Goal: Information Seeking & Learning: Check status

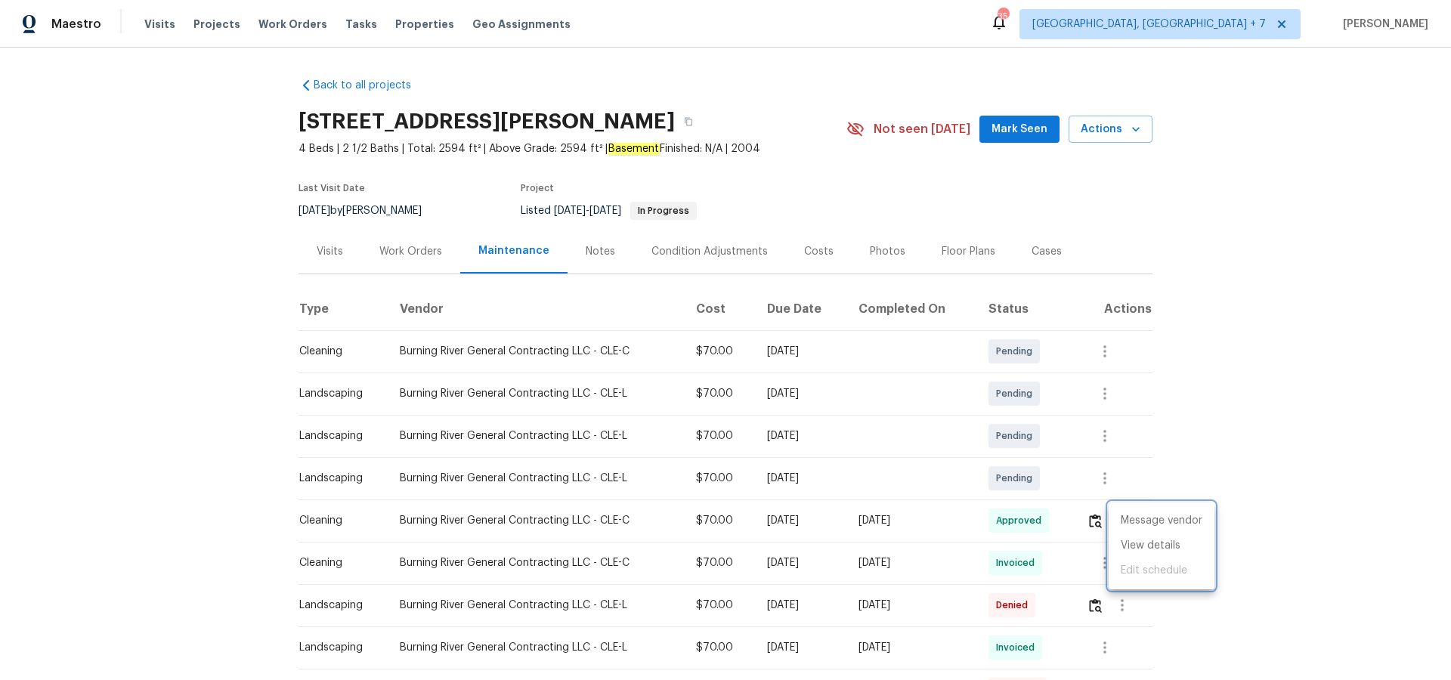
click at [214, 25] on div at bounding box center [725, 340] width 1451 height 680
click at [203, 26] on span "Projects" at bounding box center [216, 24] width 47 height 15
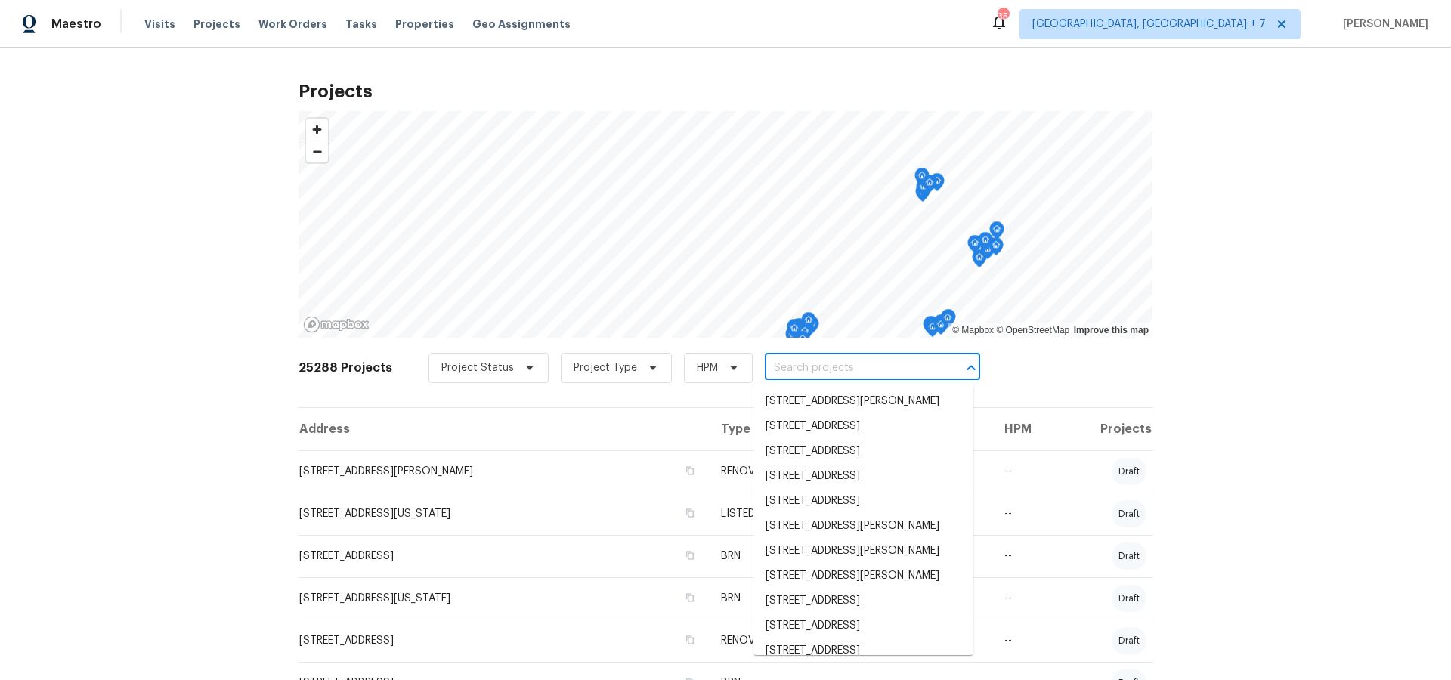
click at [885, 366] on input "text" at bounding box center [851, 368] width 173 height 23
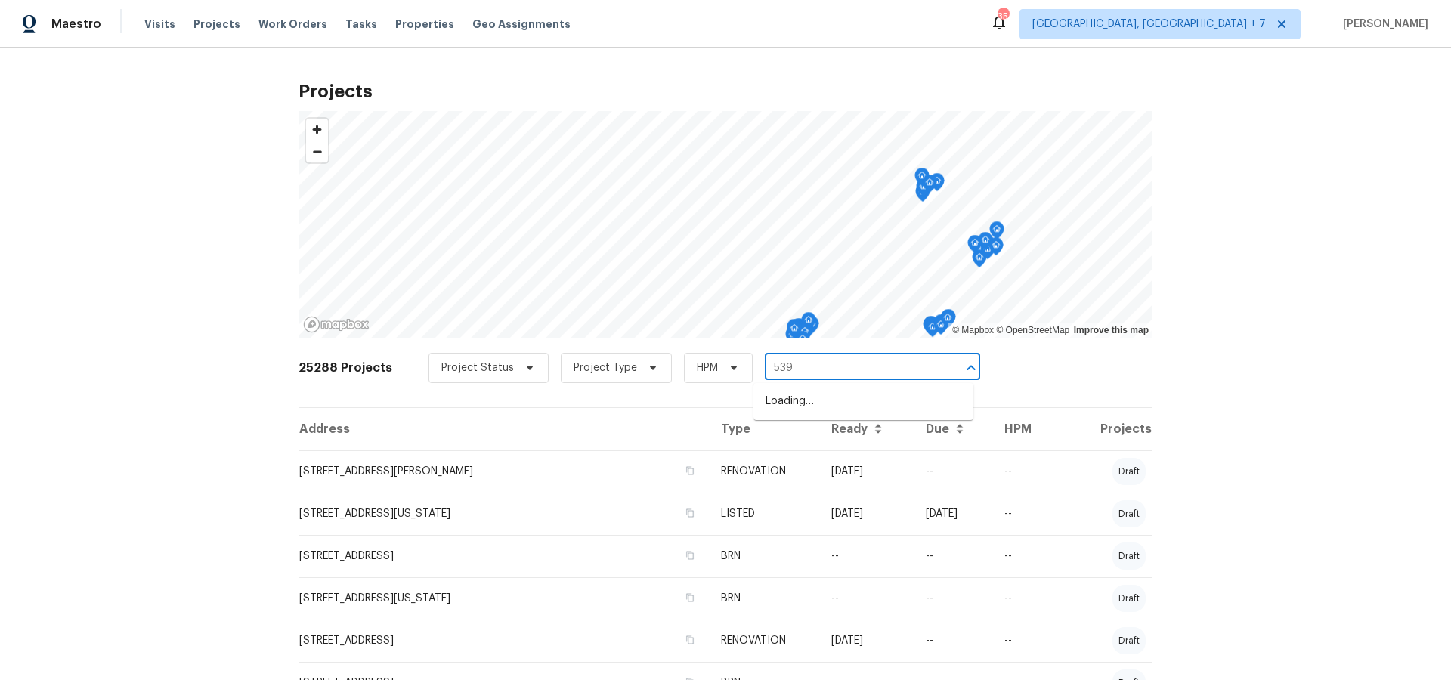
type input "5391"
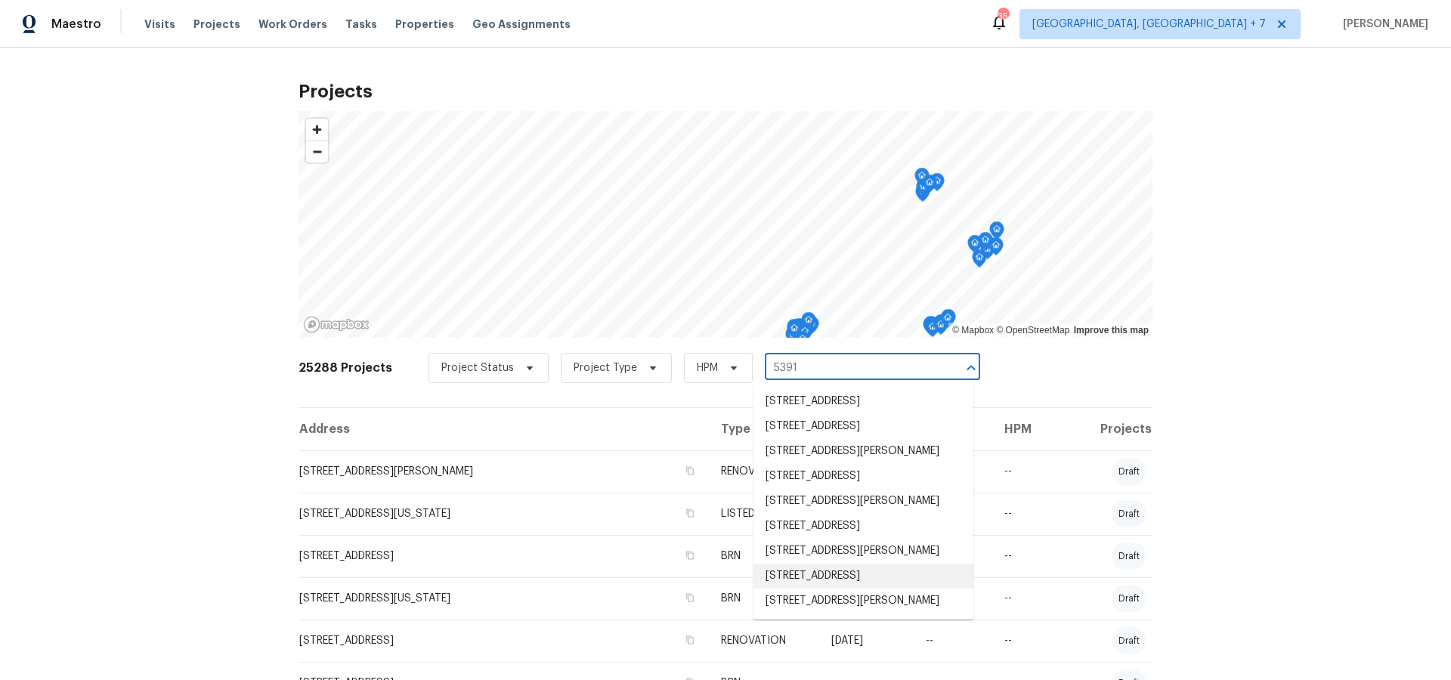
click at [831, 589] on li "[STREET_ADDRESS]" at bounding box center [863, 576] width 220 height 25
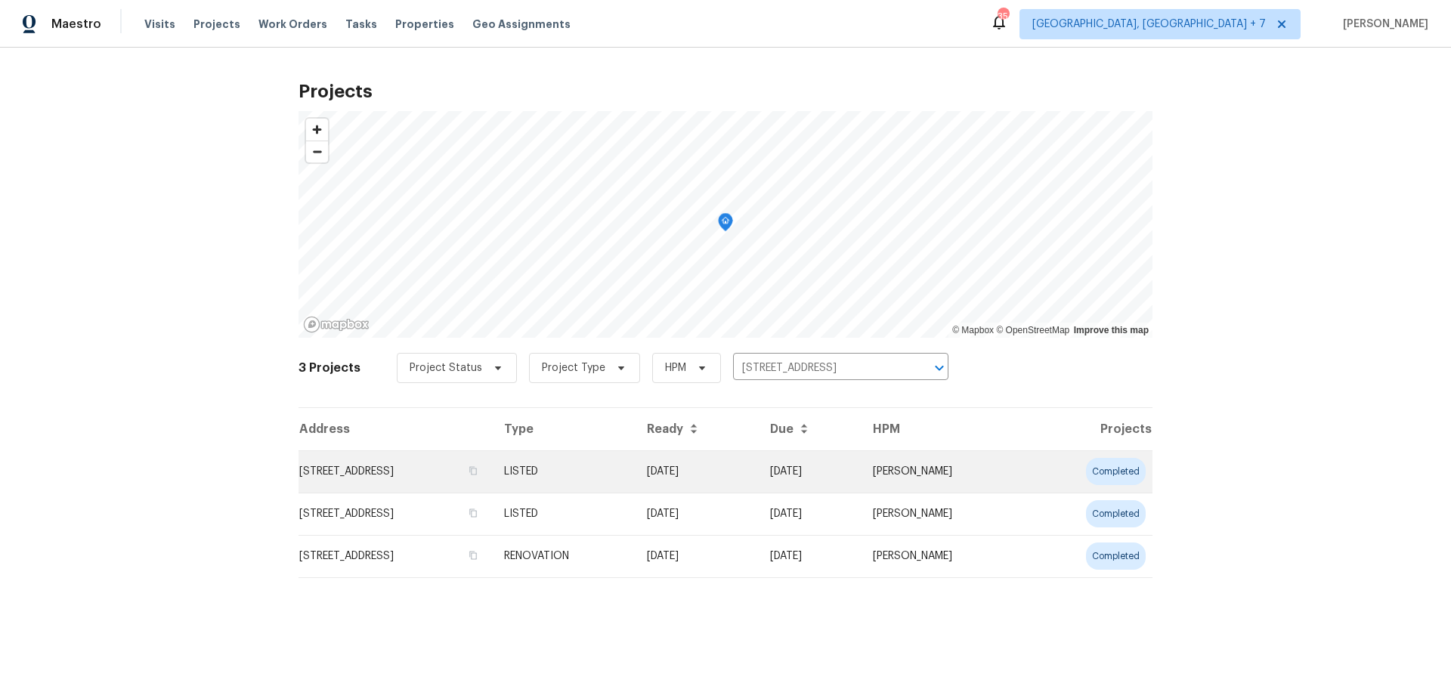
click at [450, 477] on td "[STREET_ADDRESS]" at bounding box center [394, 471] width 193 height 42
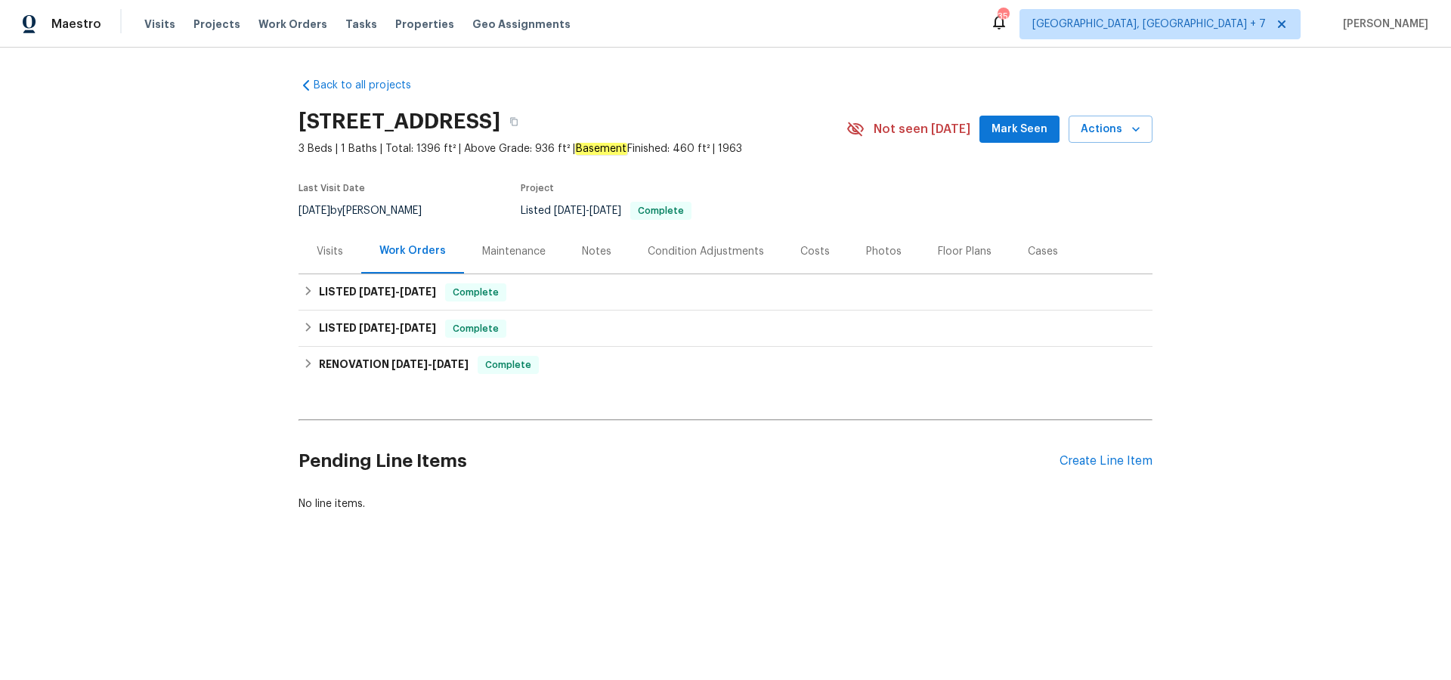
click at [323, 246] on div "Visits" at bounding box center [330, 251] width 26 height 15
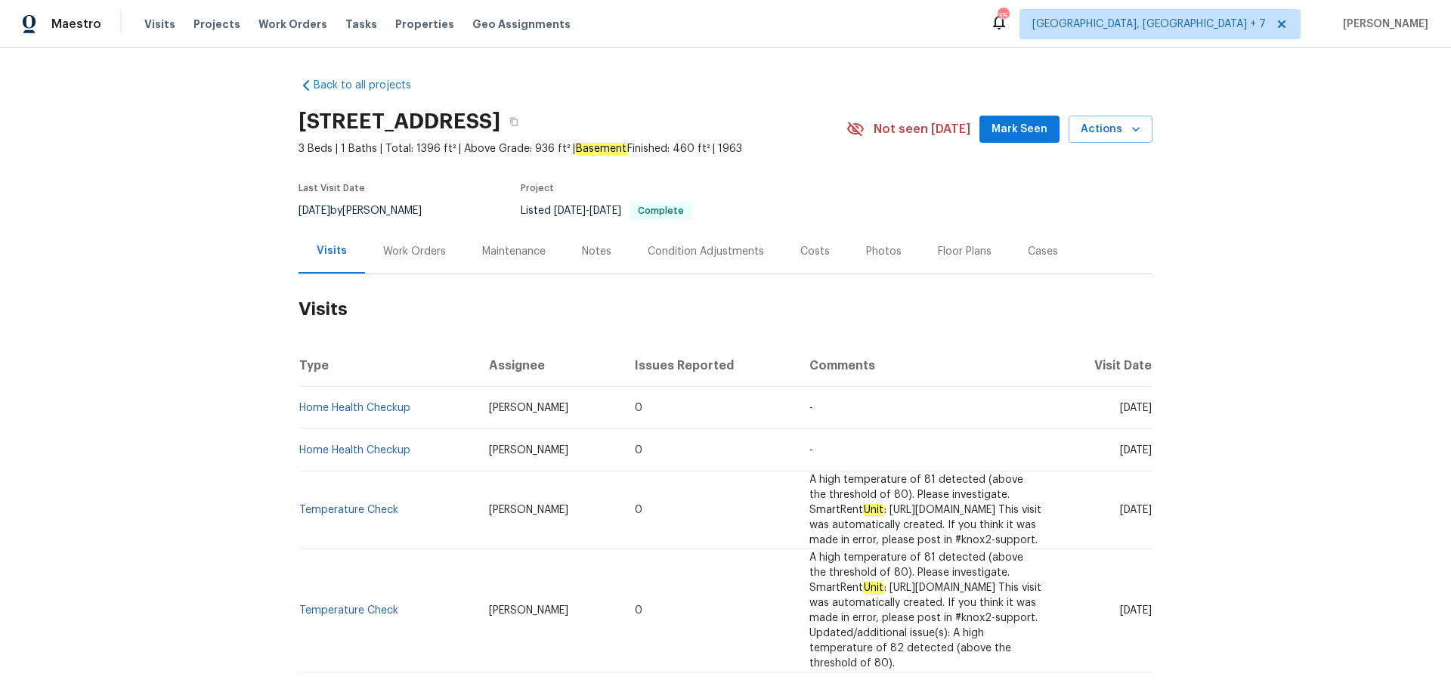
click at [1033, 245] on div "Cases" at bounding box center [1042, 251] width 30 height 15
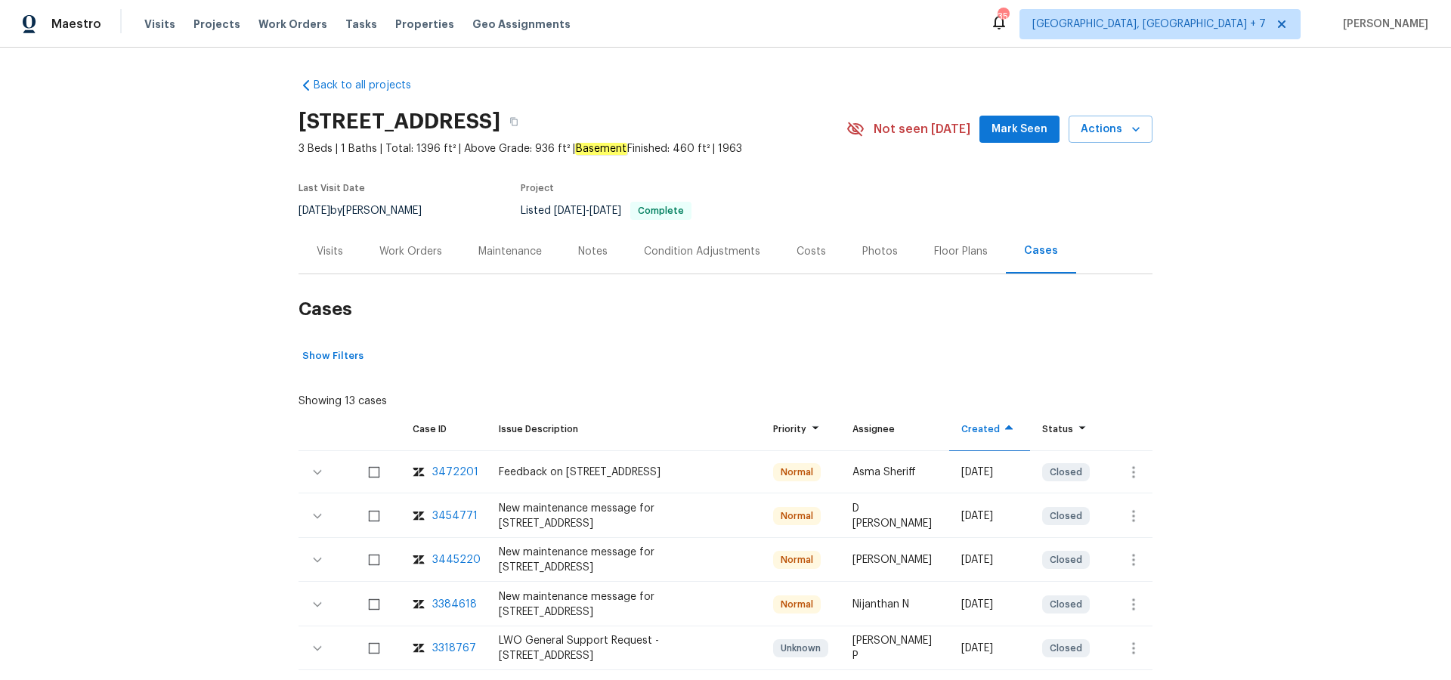
click at [320, 250] on div "Visits" at bounding box center [330, 251] width 26 height 15
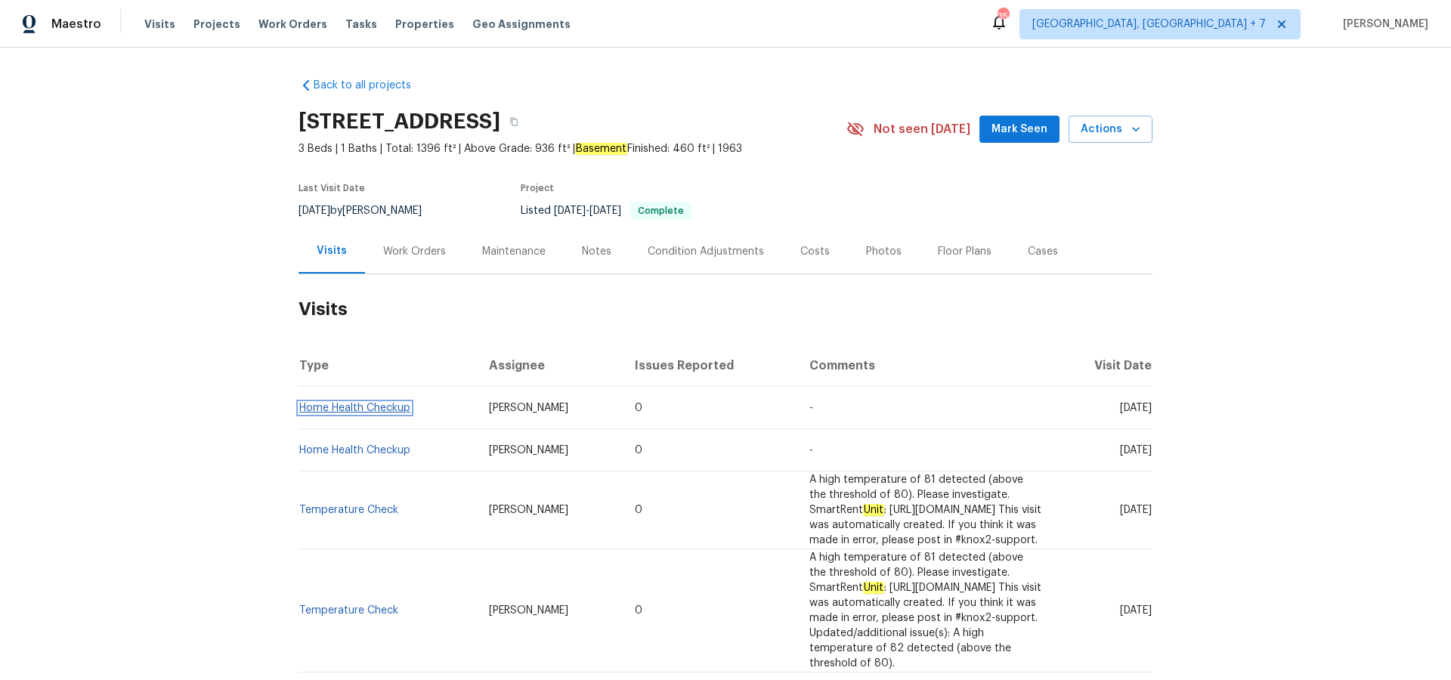
click at [388, 406] on link "Home Health Checkup" at bounding box center [354, 408] width 111 height 11
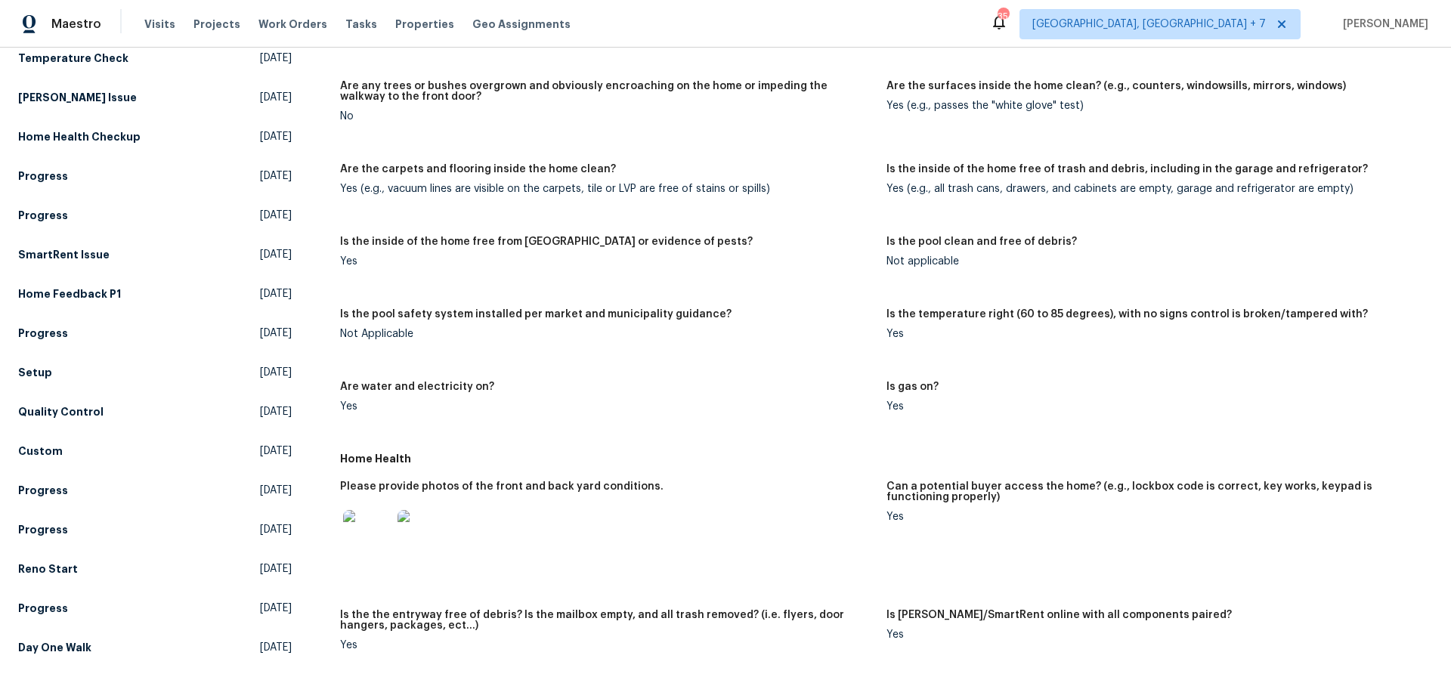
scroll to position [263, 0]
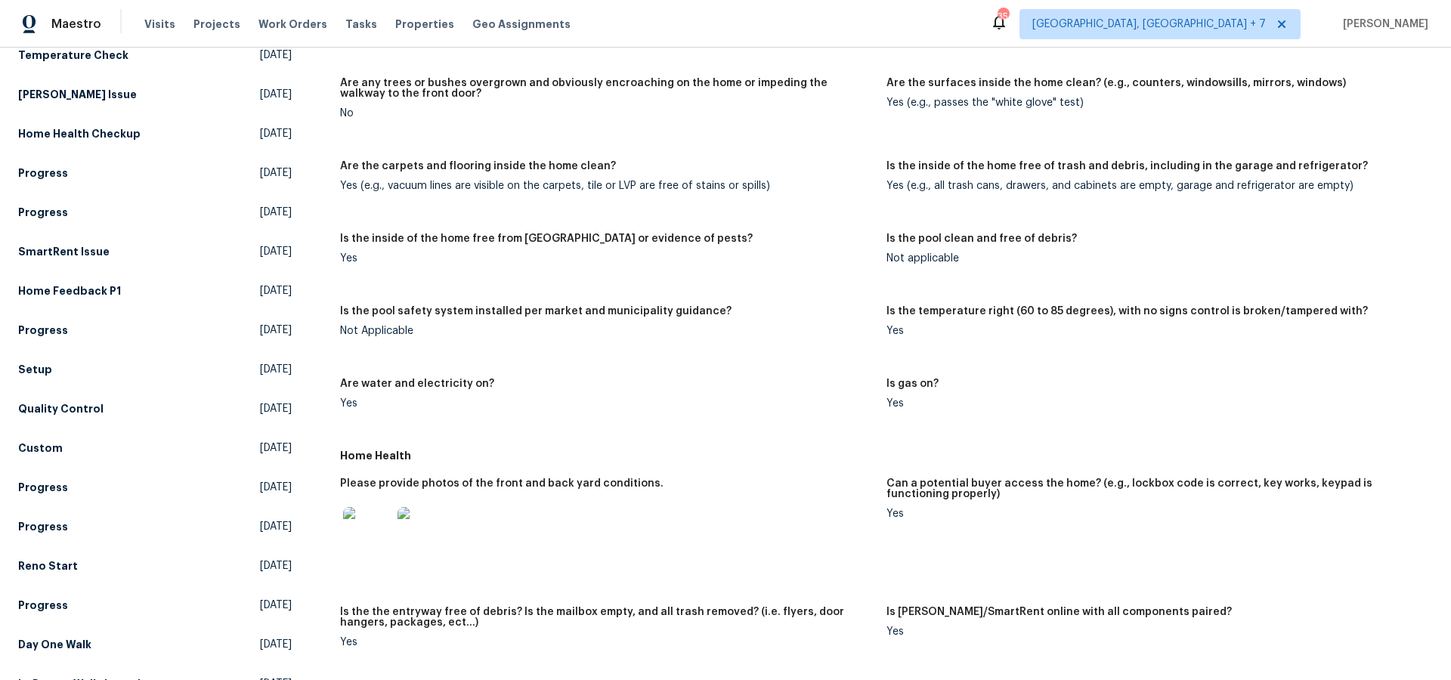
click at [375, 516] on img at bounding box center [367, 531] width 48 height 48
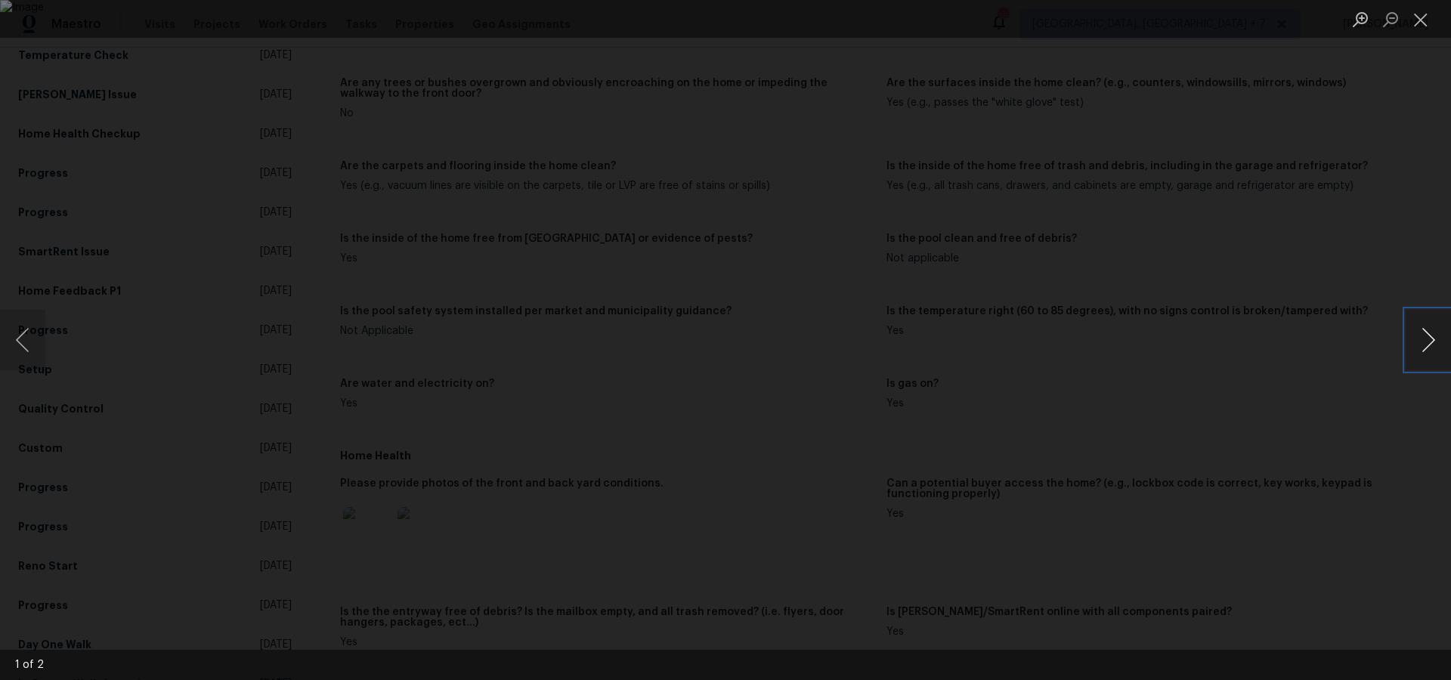
click at [1432, 341] on button "Next image" at bounding box center [1427, 340] width 45 height 60
click at [1425, 21] on button "Close lightbox" at bounding box center [1420, 19] width 30 height 26
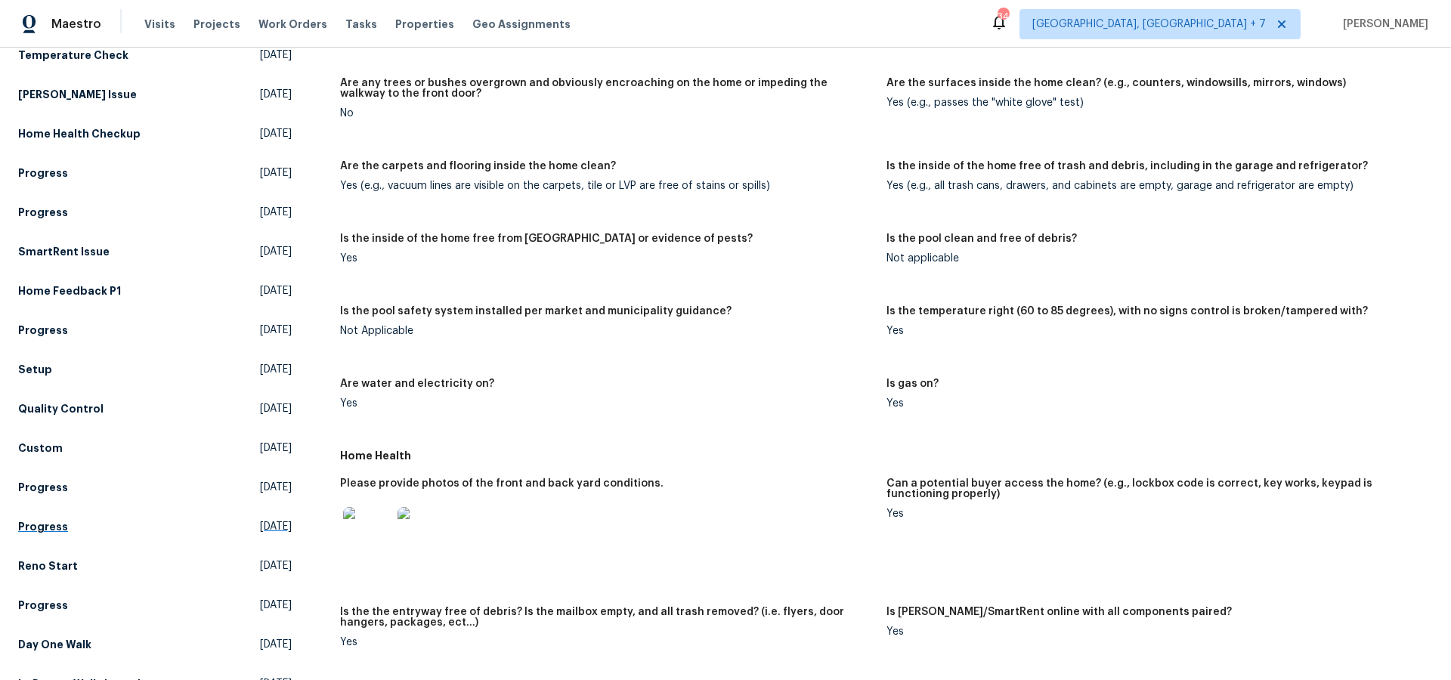
scroll to position [0, 0]
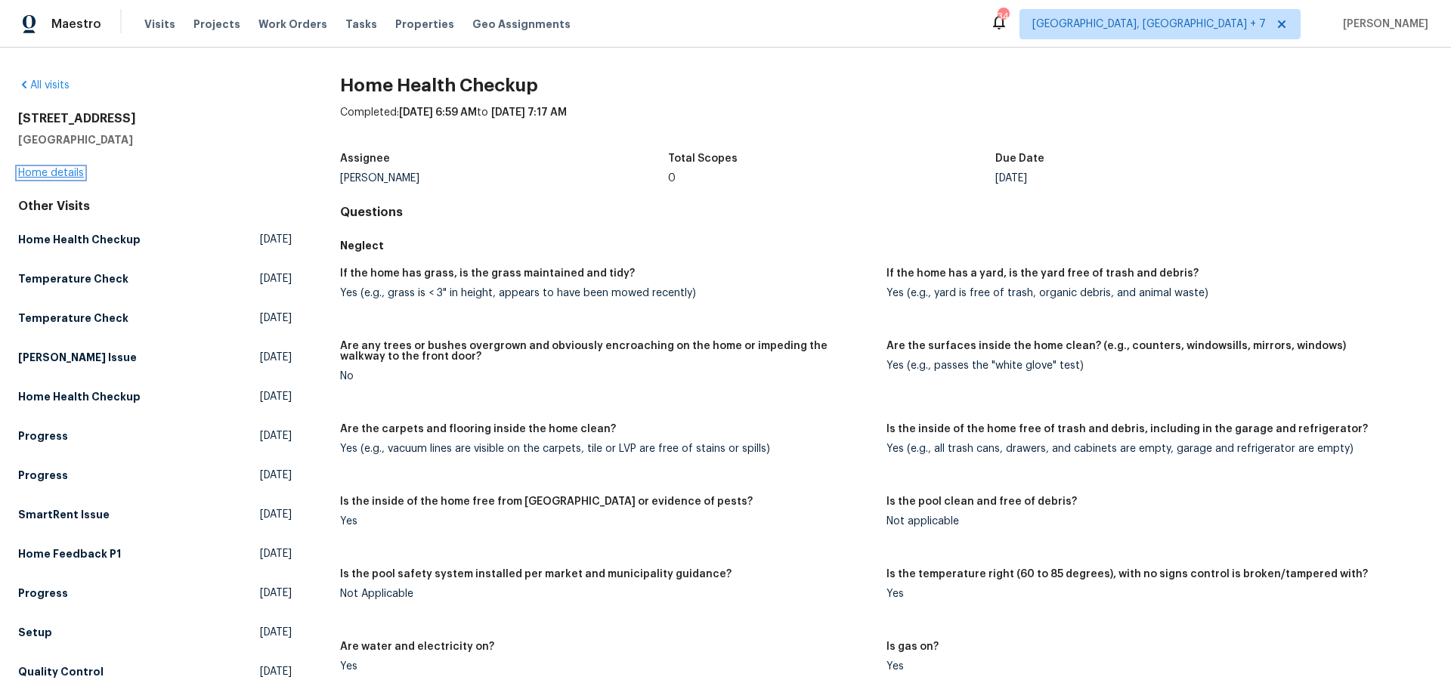
click at [48, 168] on link "Home details" at bounding box center [51, 173] width 66 height 11
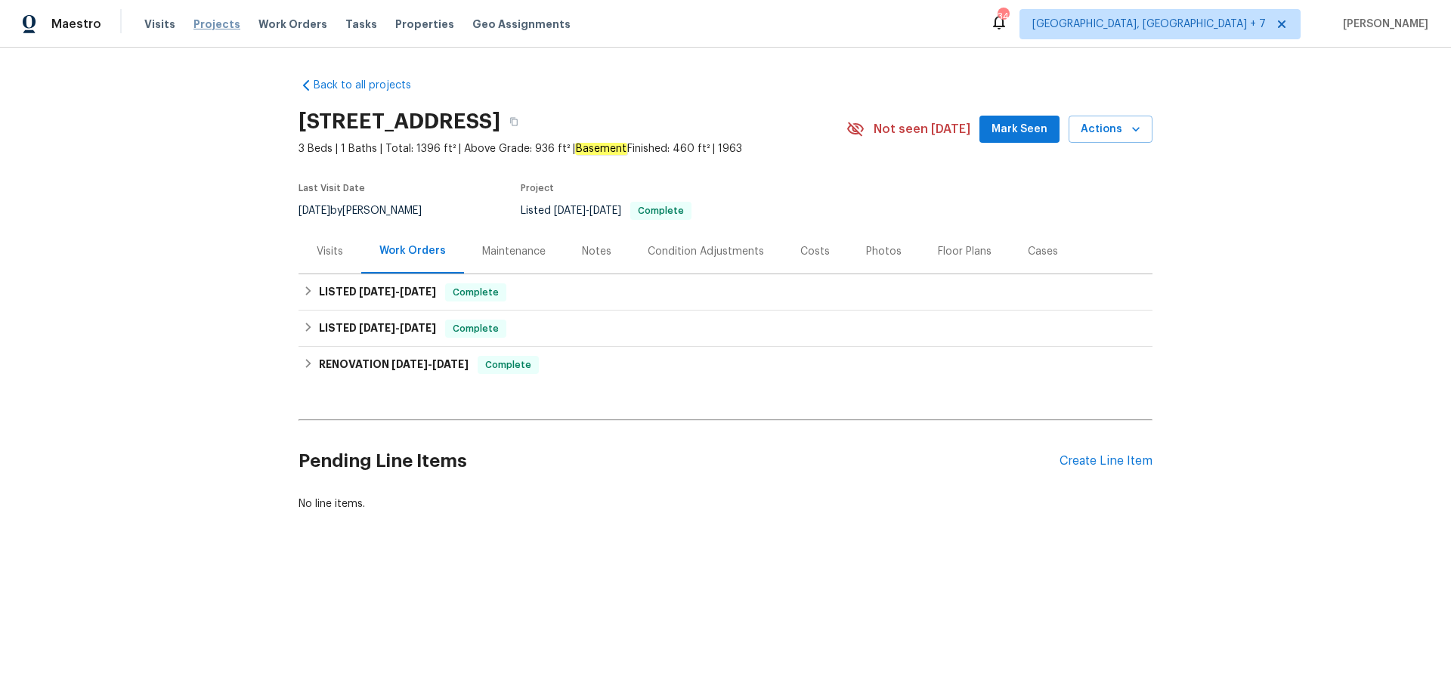
click at [215, 22] on span "Projects" at bounding box center [216, 24] width 47 height 15
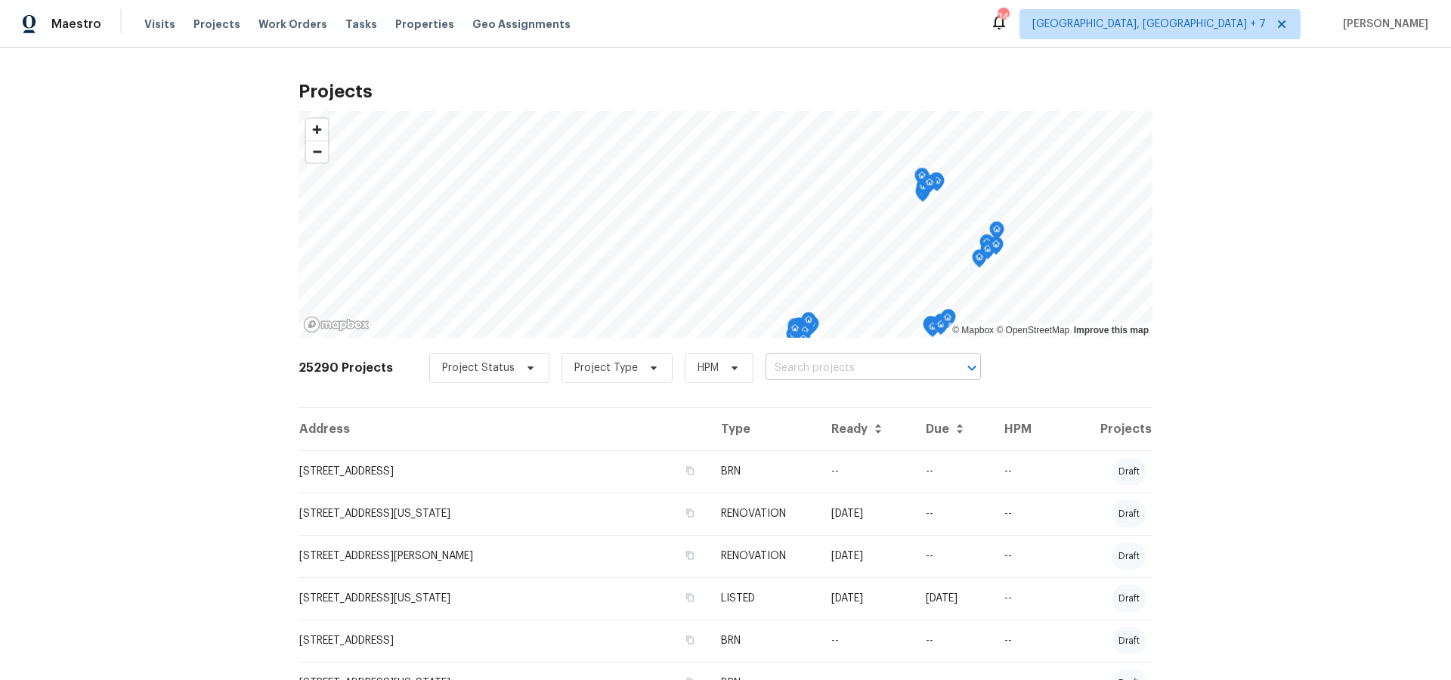
click at [849, 363] on input "text" at bounding box center [851, 368] width 173 height 23
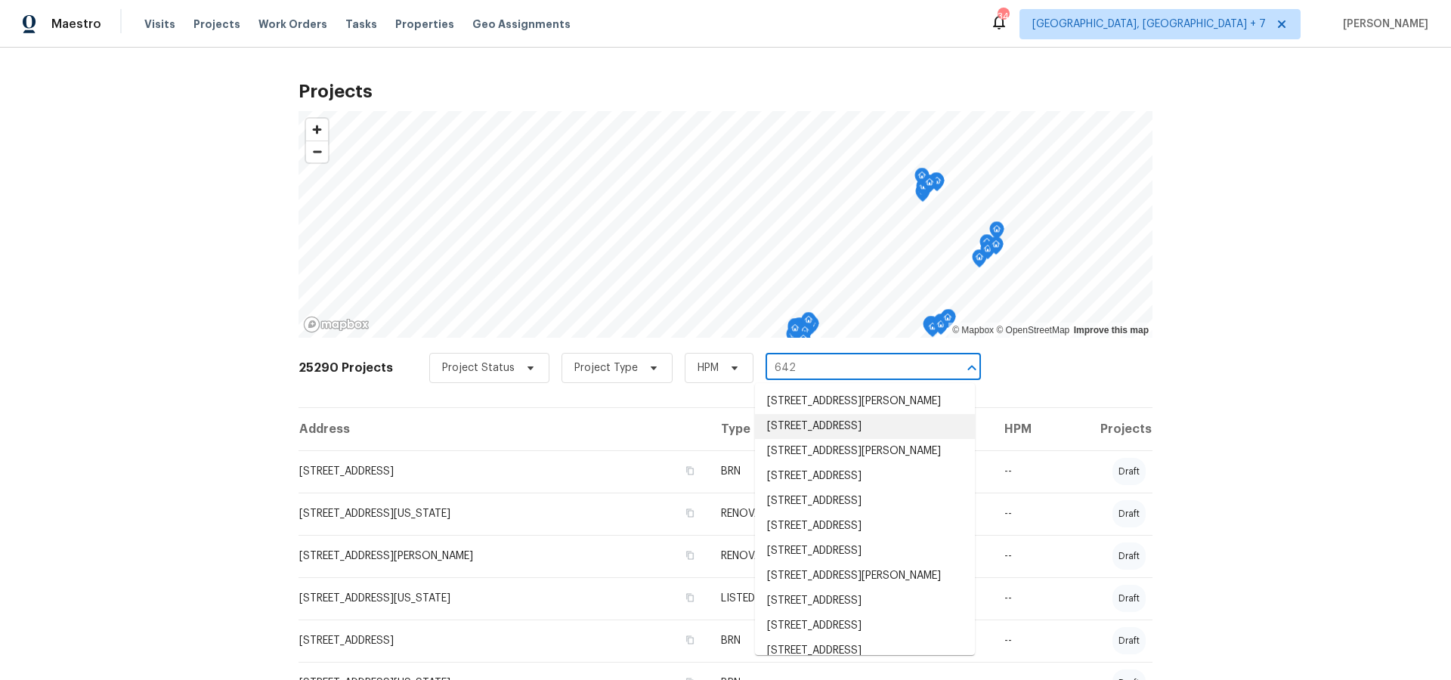
type input "642 r"
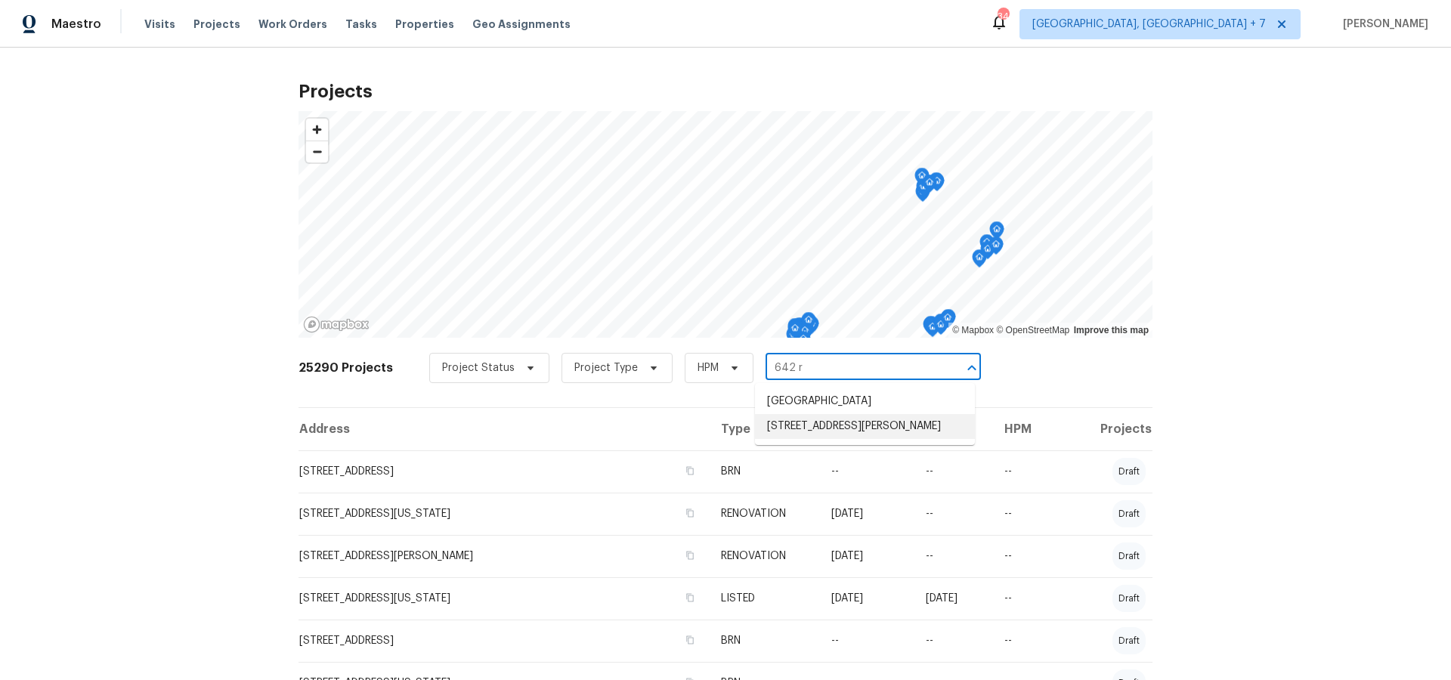
click at [876, 439] on li "[STREET_ADDRESS][PERSON_NAME]" at bounding box center [865, 426] width 220 height 25
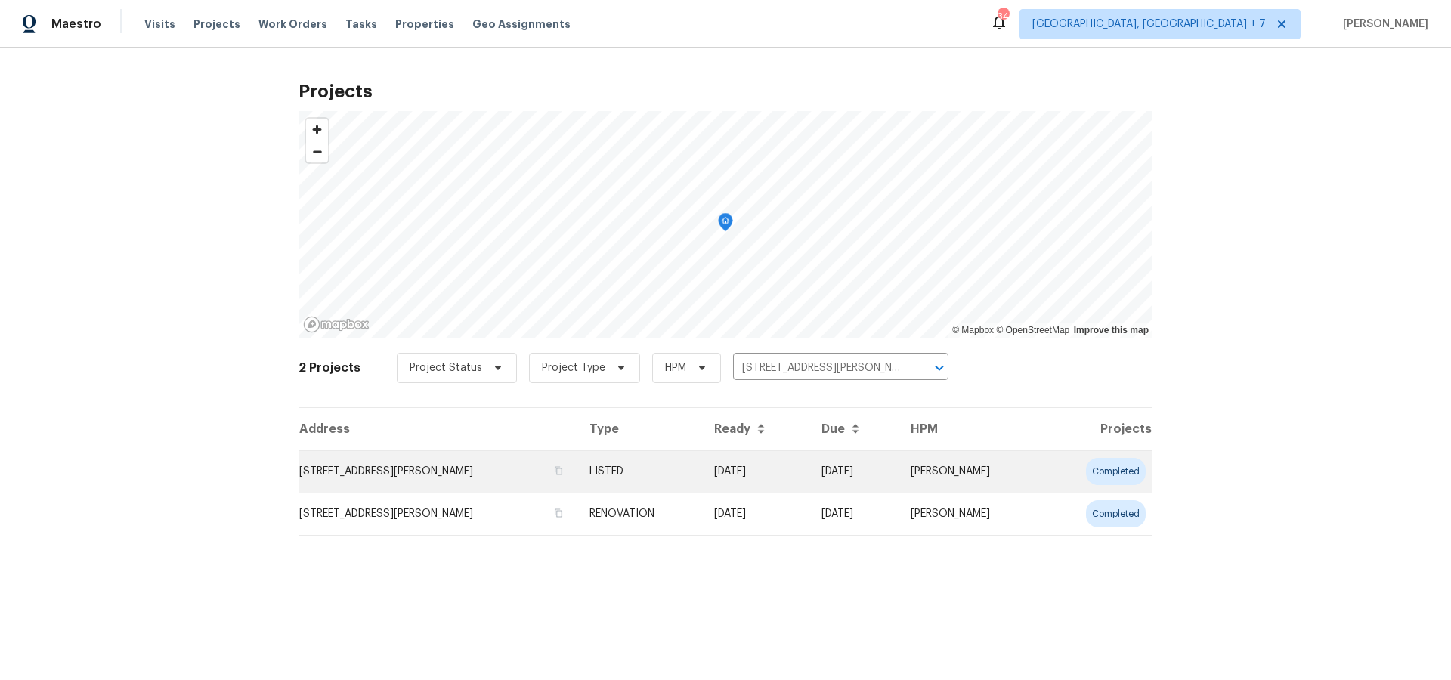
click at [416, 473] on td "[STREET_ADDRESS][PERSON_NAME]" at bounding box center [437, 471] width 279 height 42
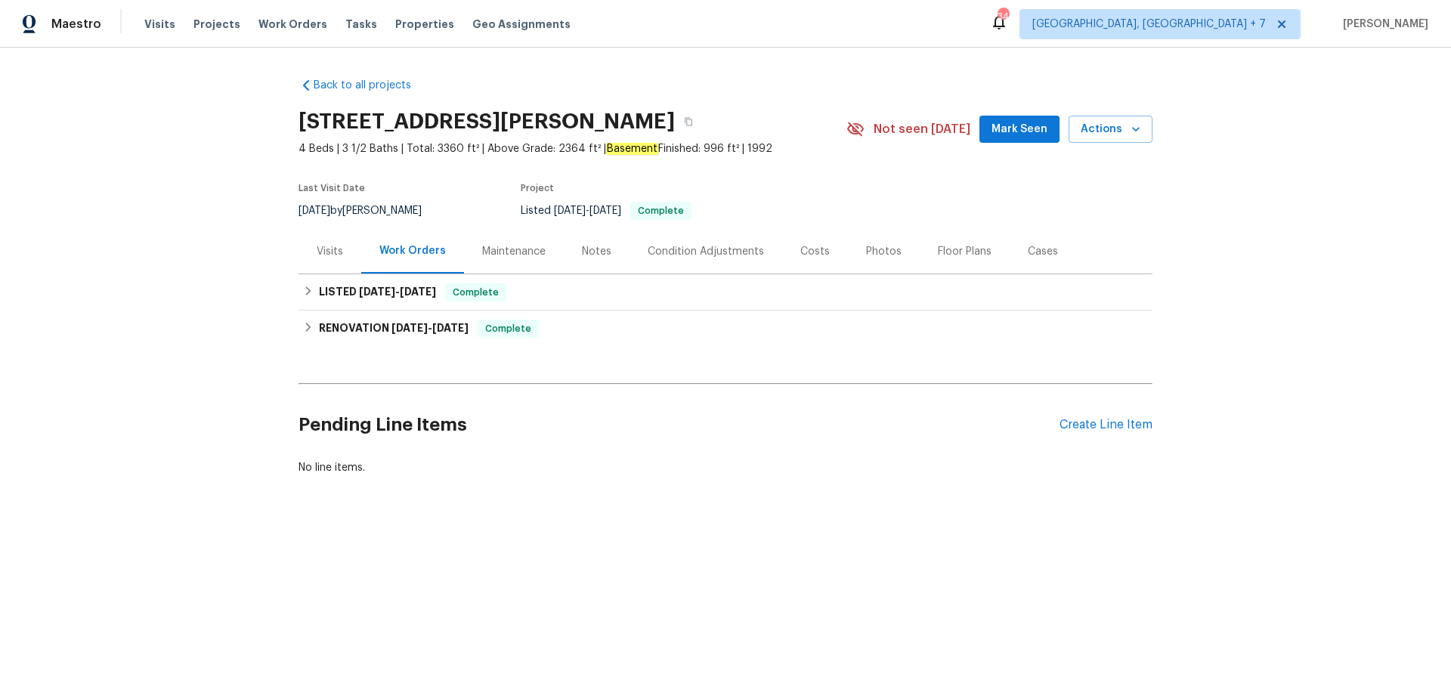
click at [328, 255] on div "Visits" at bounding box center [330, 251] width 26 height 15
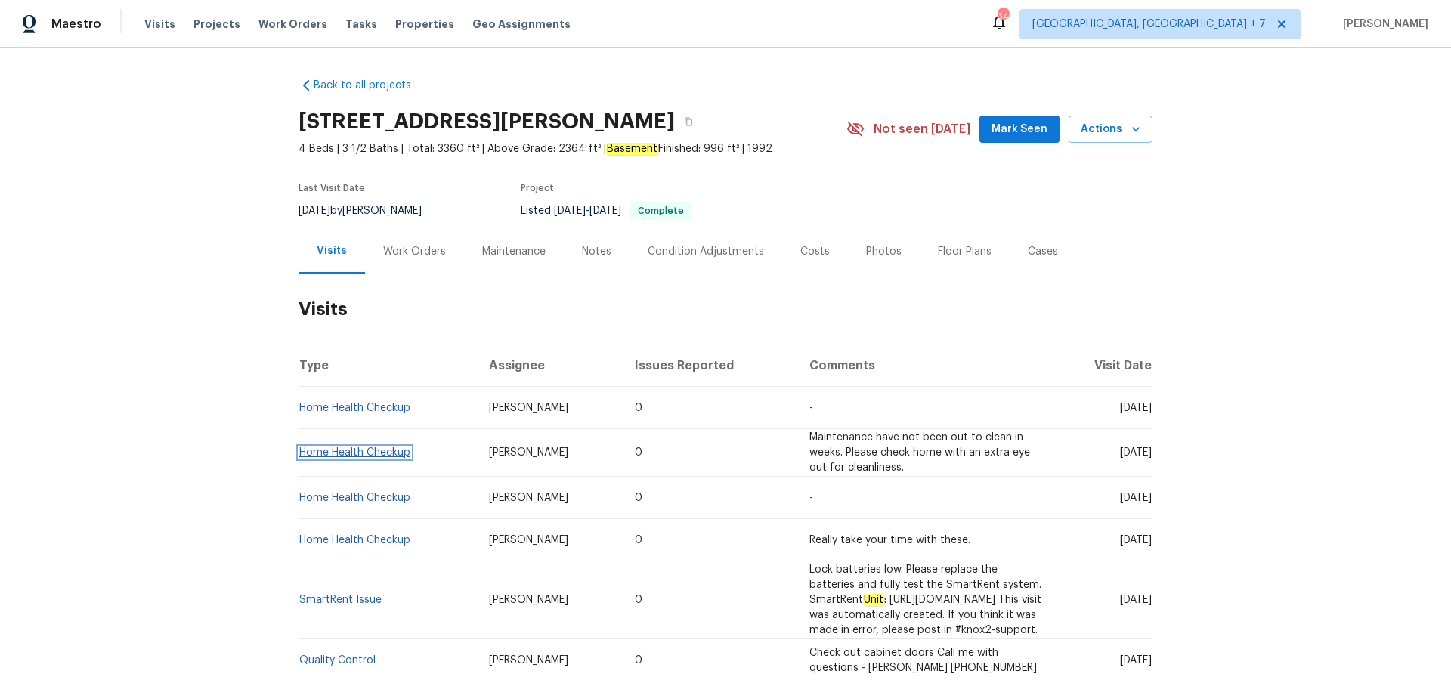
click at [360, 447] on link "Home Health Checkup" at bounding box center [354, 452] width 111 height 11
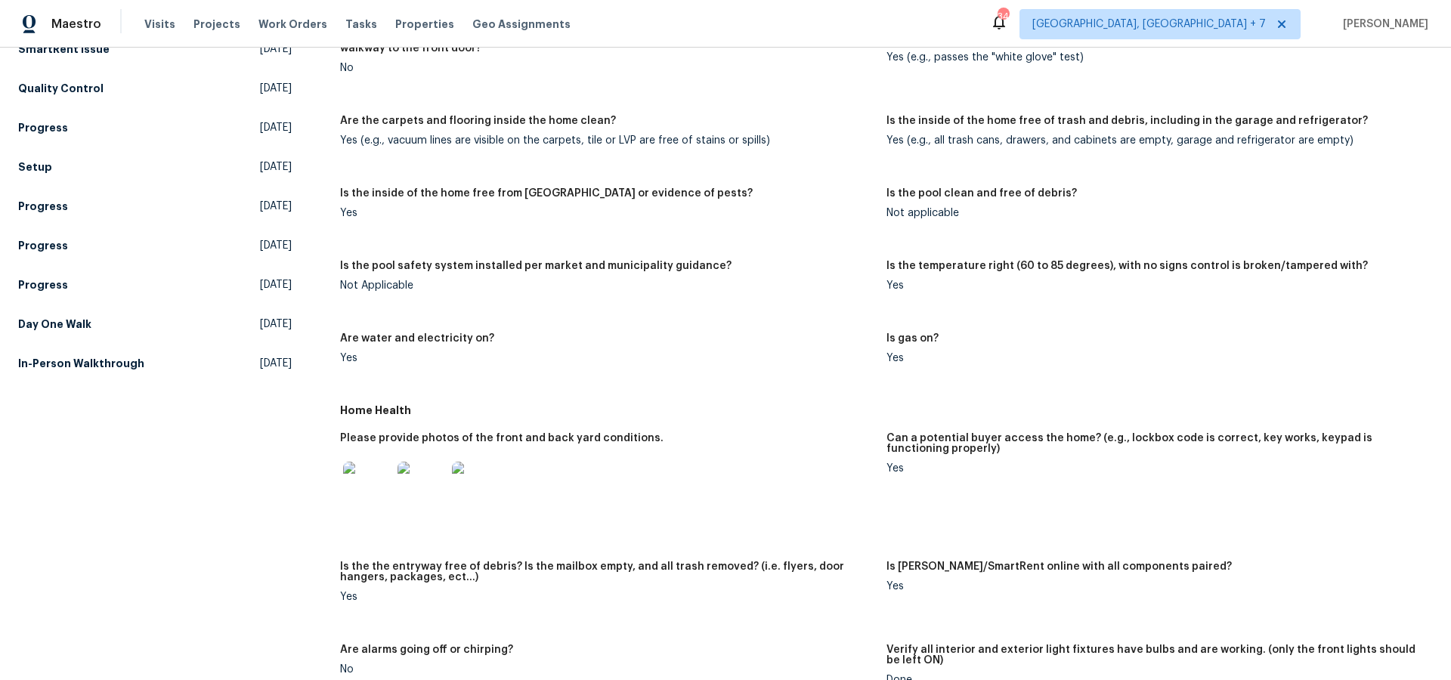
scroll to position [311, 0]
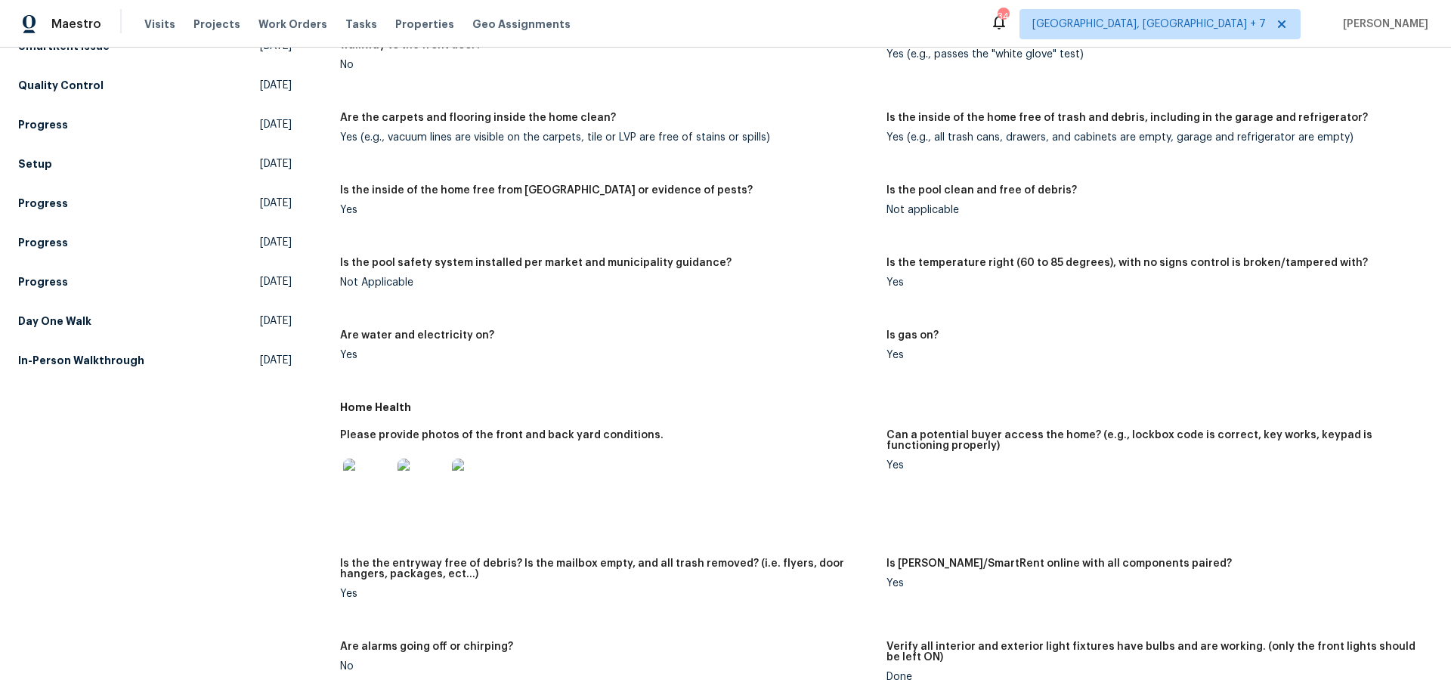
click at [375, 480] on img at bounding box center [367, 483] width 48 height 48
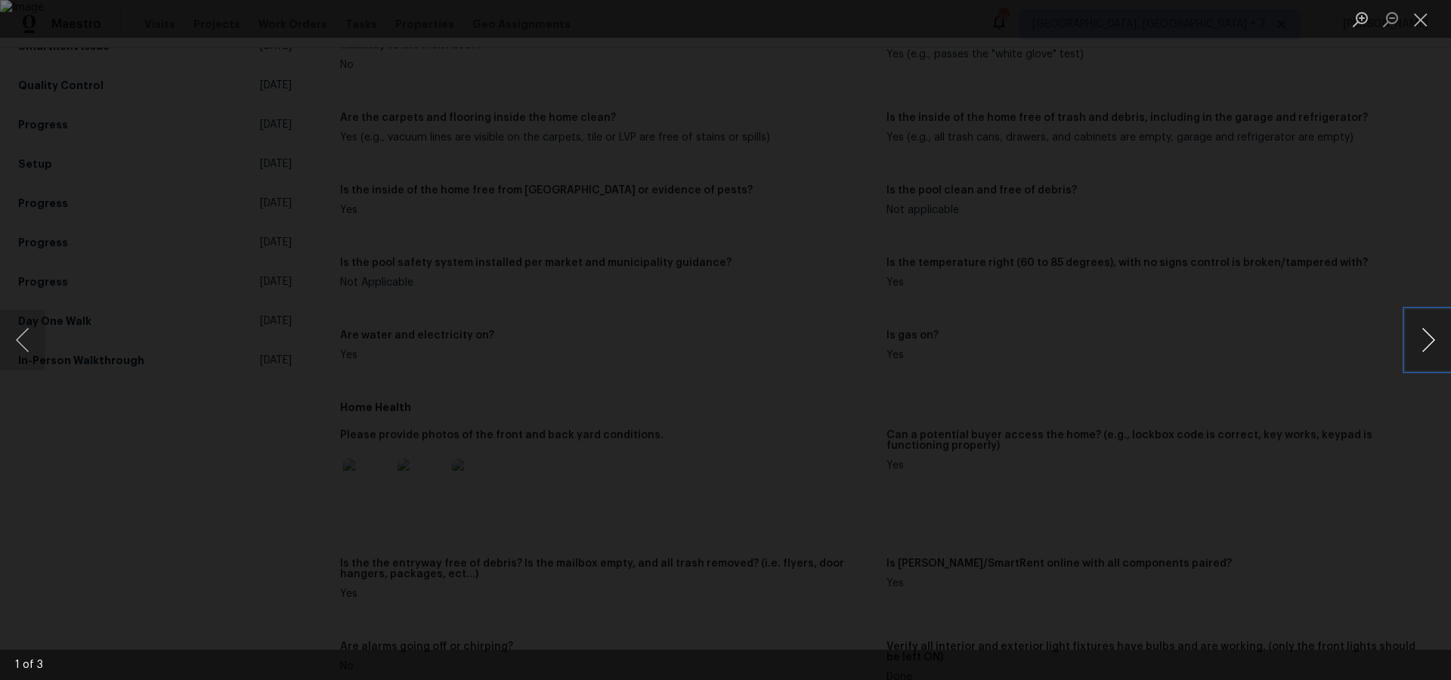
click at [1422, 343] on button "Next image" at bounding box center [1427, 340] width 45 height 60
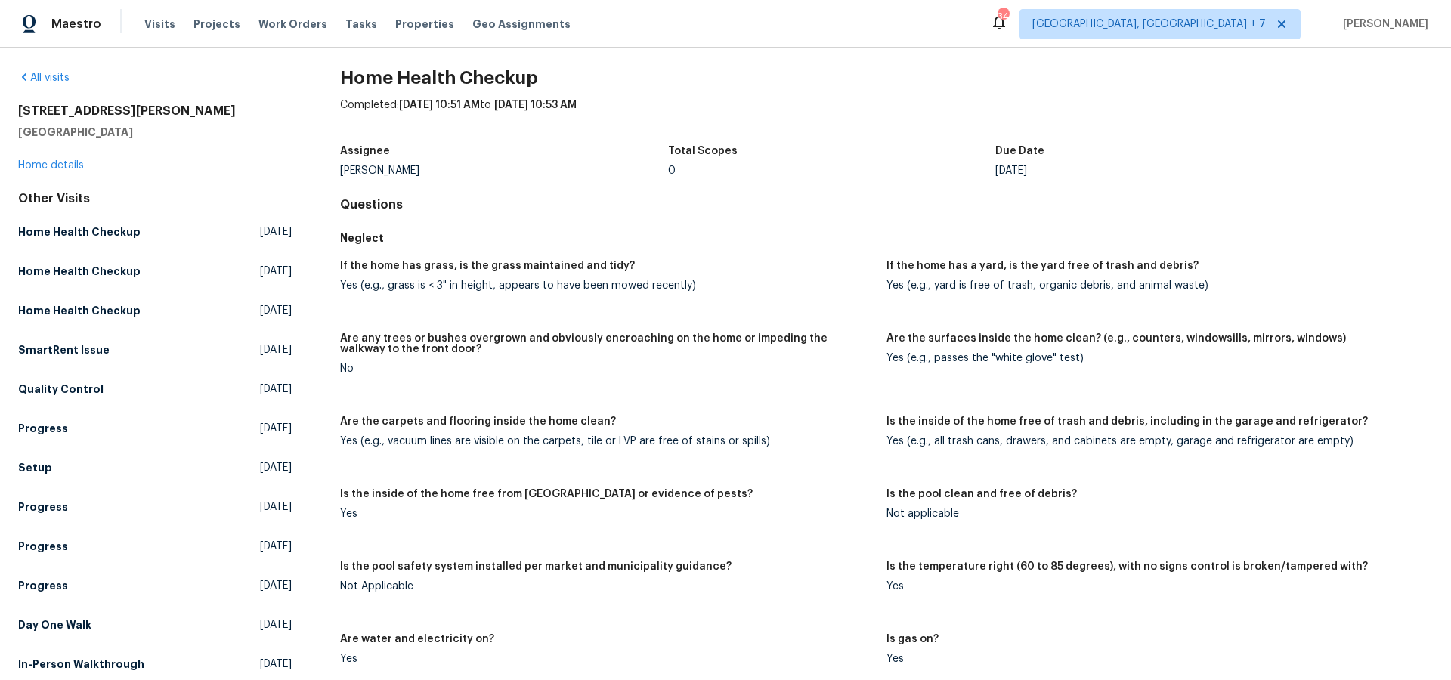
scroll to position [0, 0]
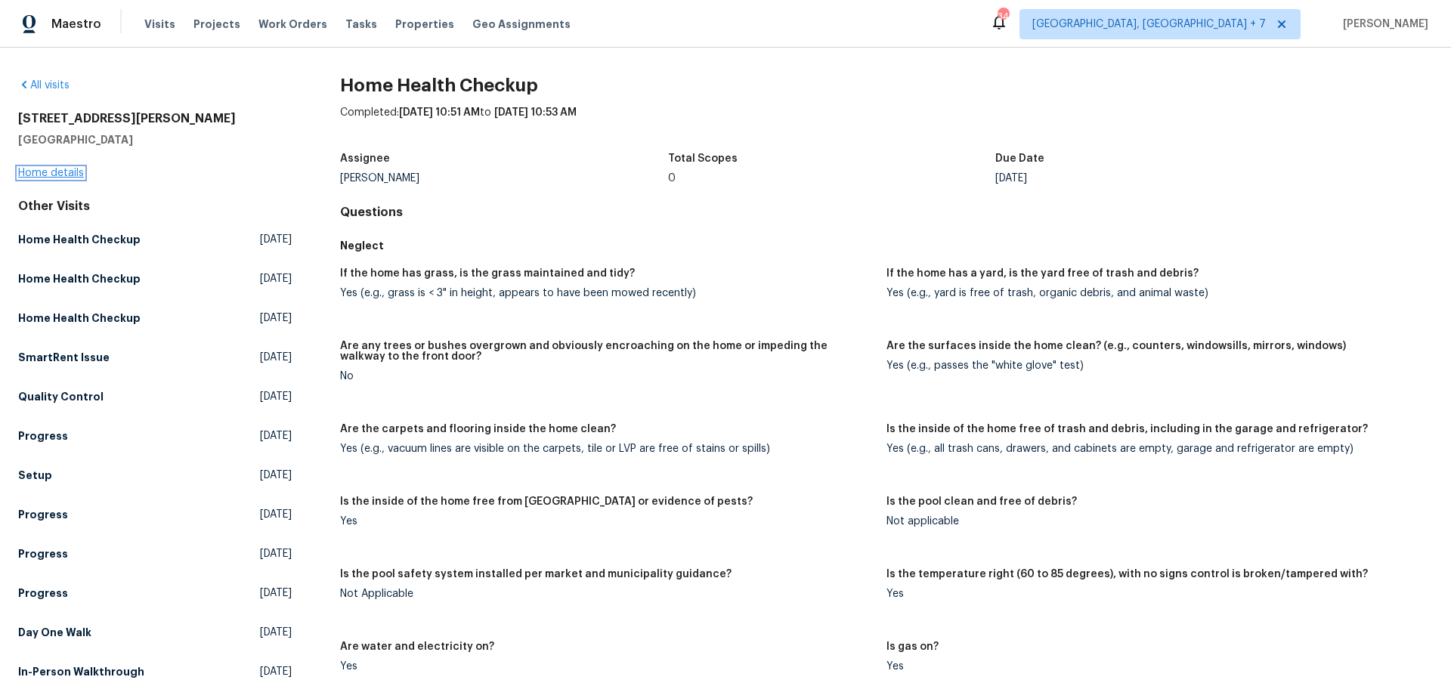
click at [63, 171] on link "Home details" at bounding box center [51, 173] width 66 height 11
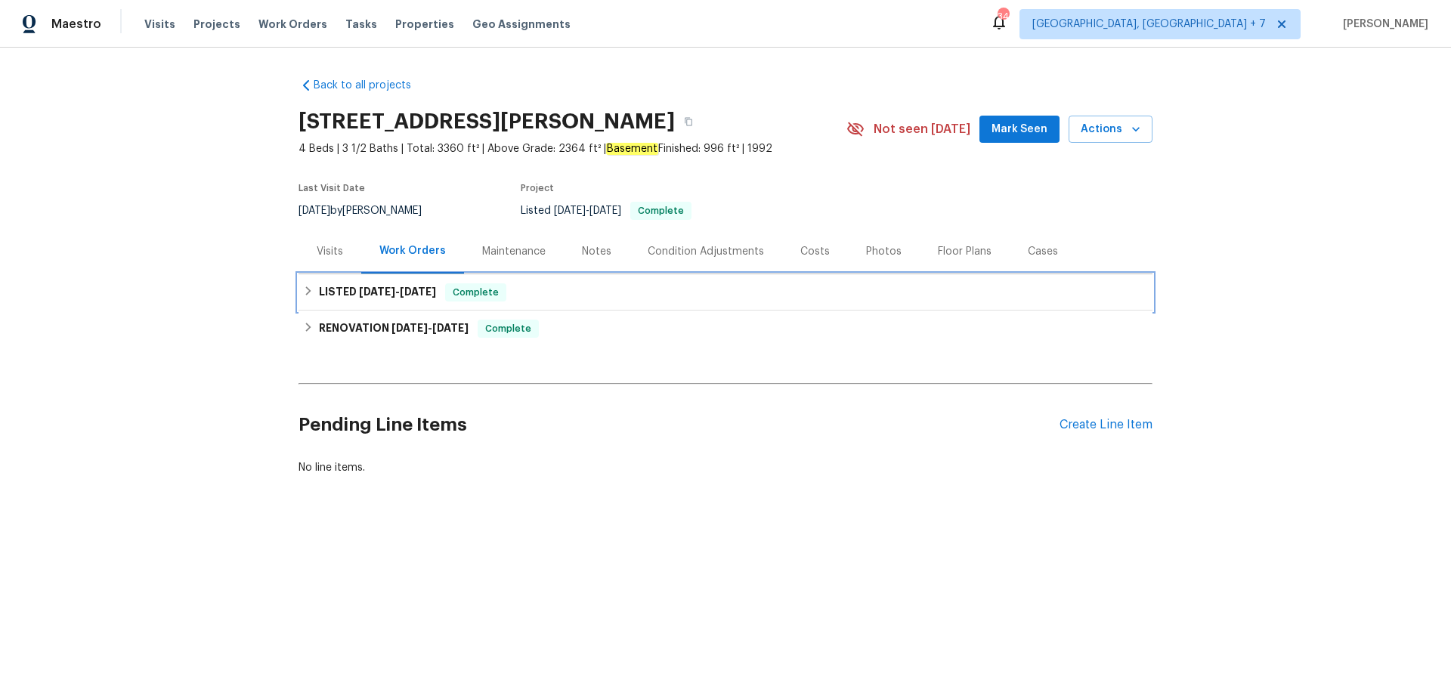
click at [399, 294] on span "[DATE] - [DATE]" at bounding box center [397, 291] width 77 height 11
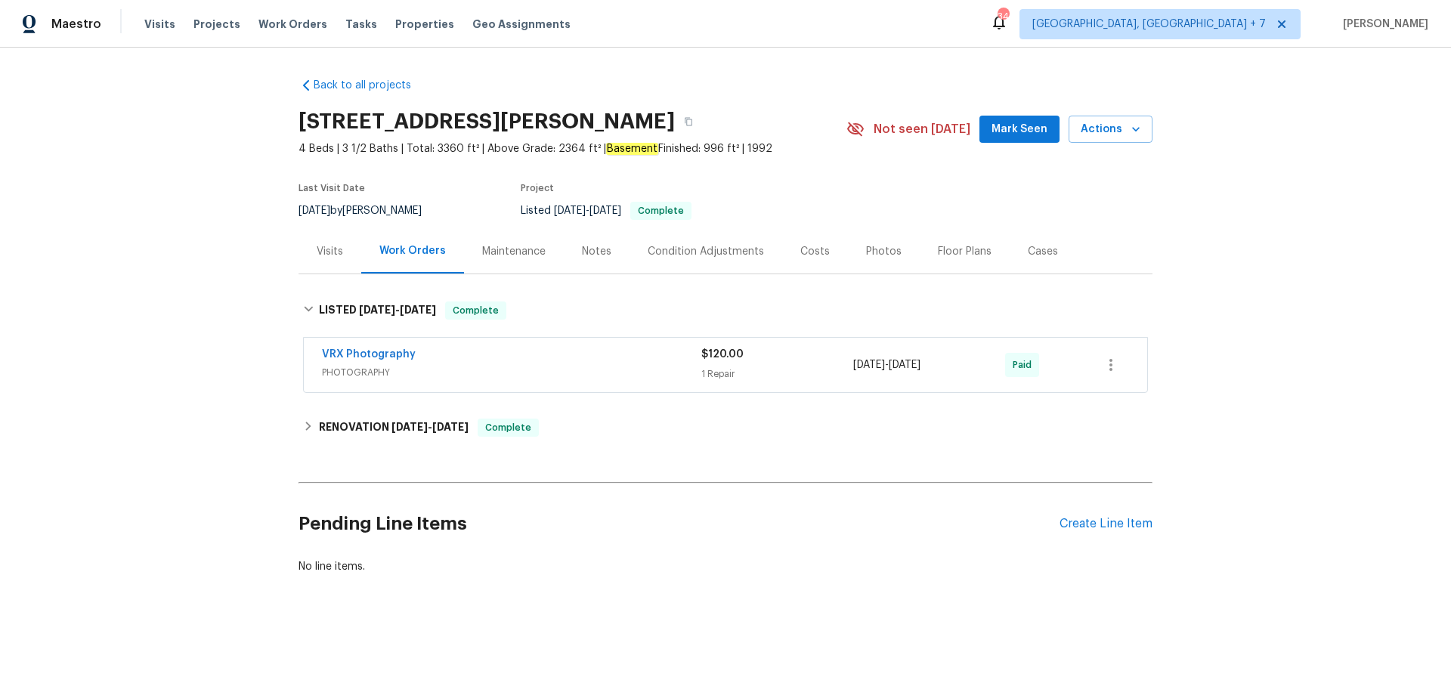
click at [338, 253] on div "Visits" at bounding box center [330, 251] width 26 height 15
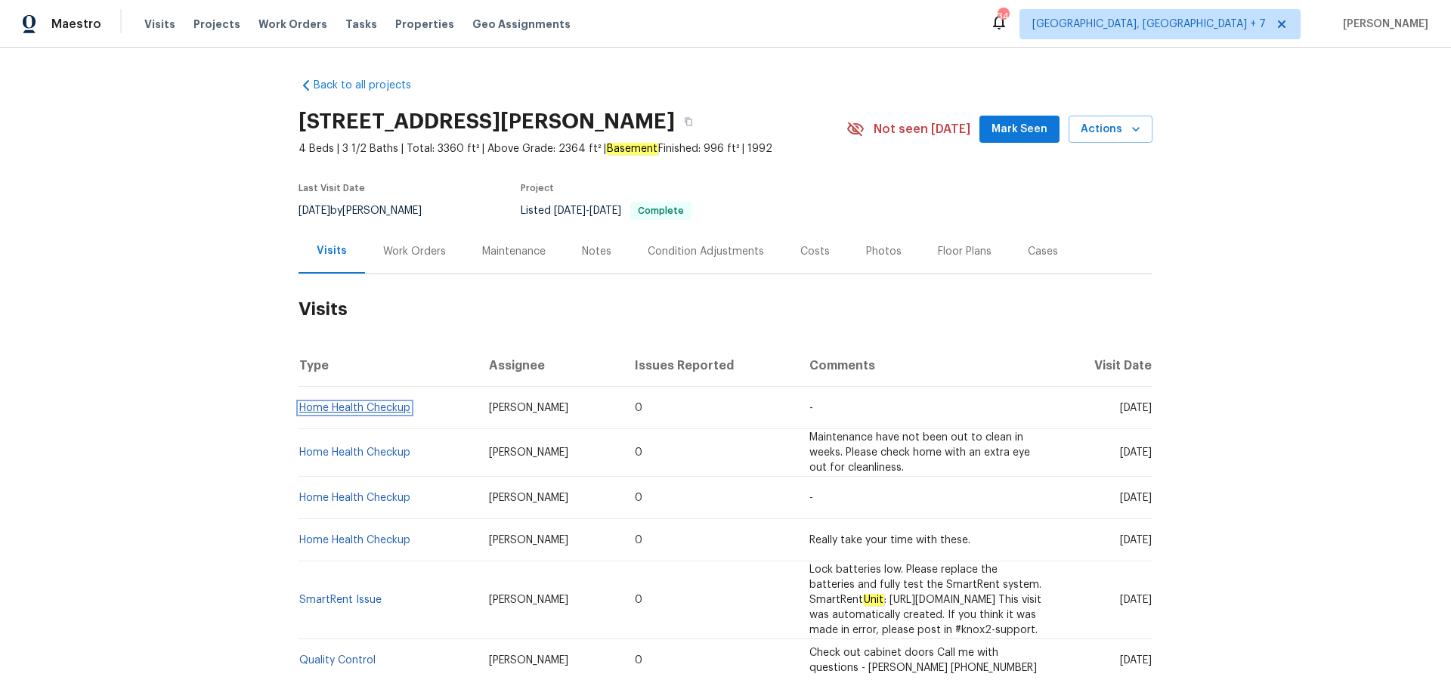
click at [339, 409] on link "Home Health Checkup" at bounding box center [354, 408] width 111 height 11
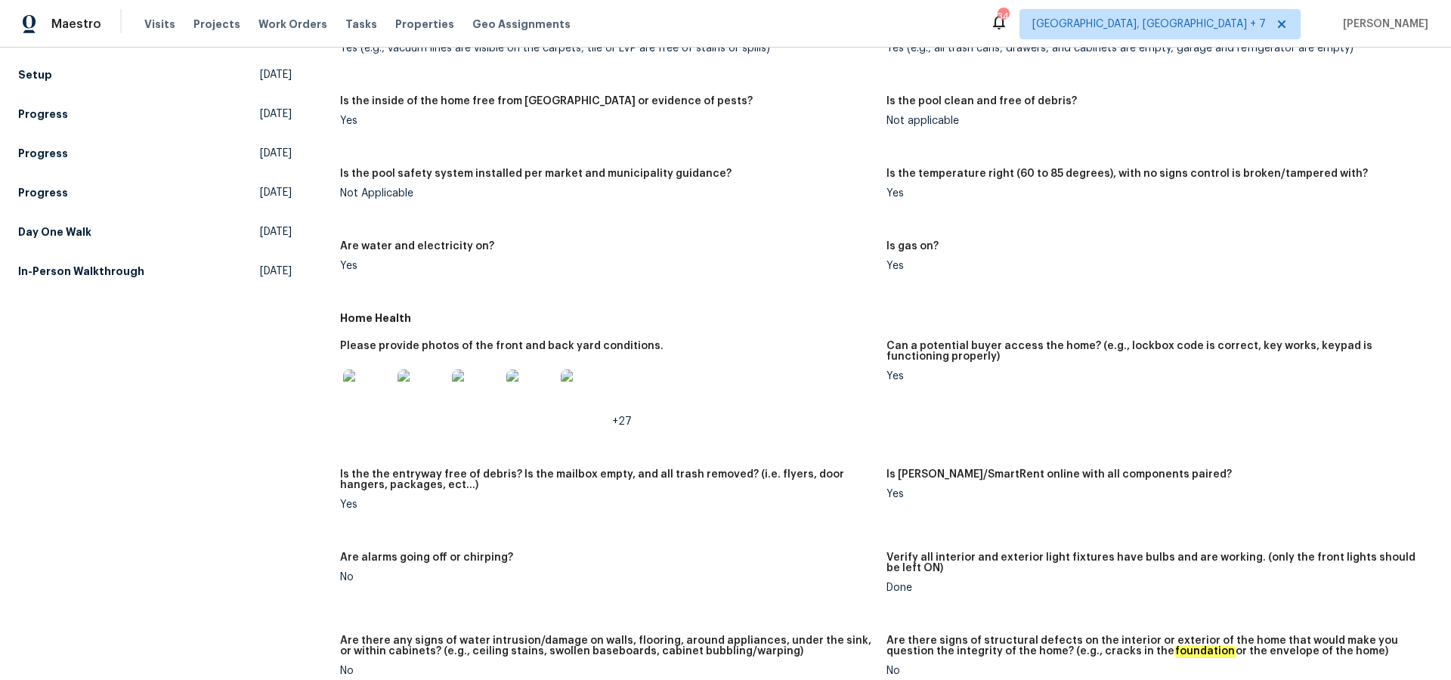
scroll to position [409, 0]
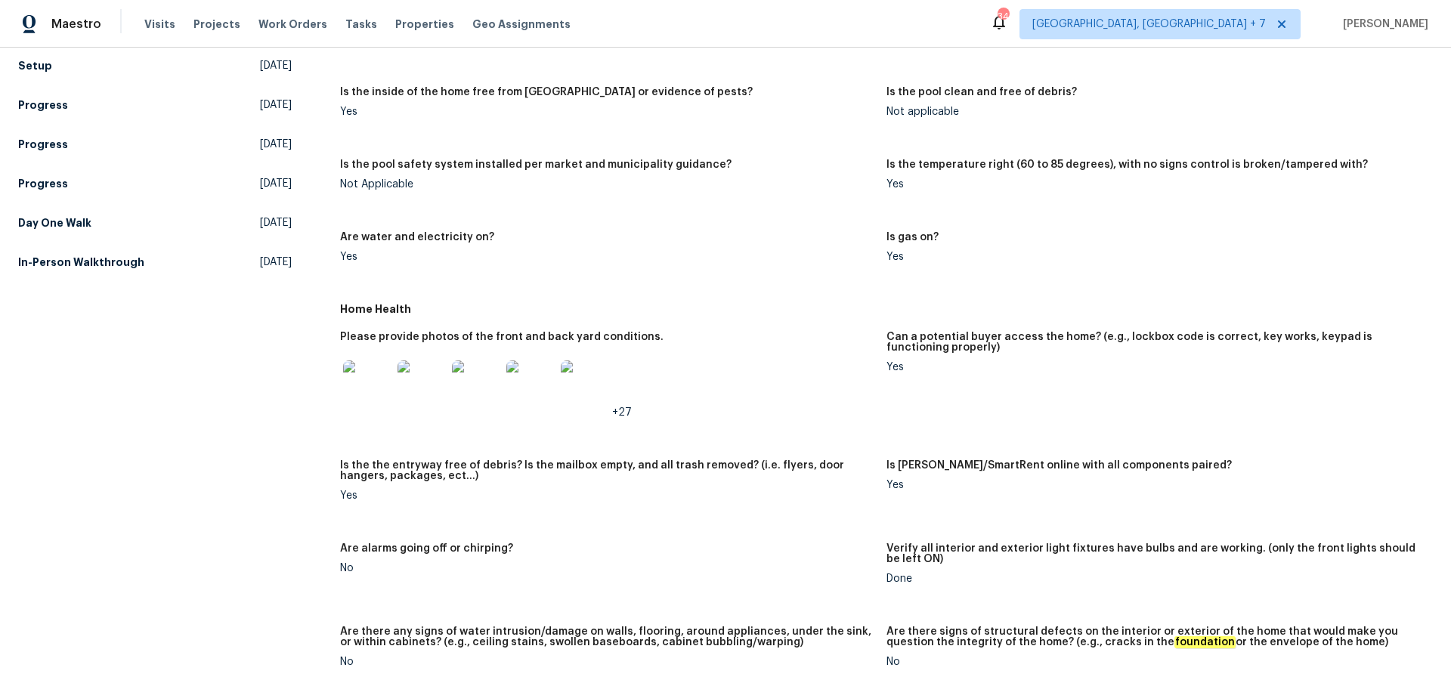
click at [378, 381] on img at bounding box center [367, 384] width 48 height 48
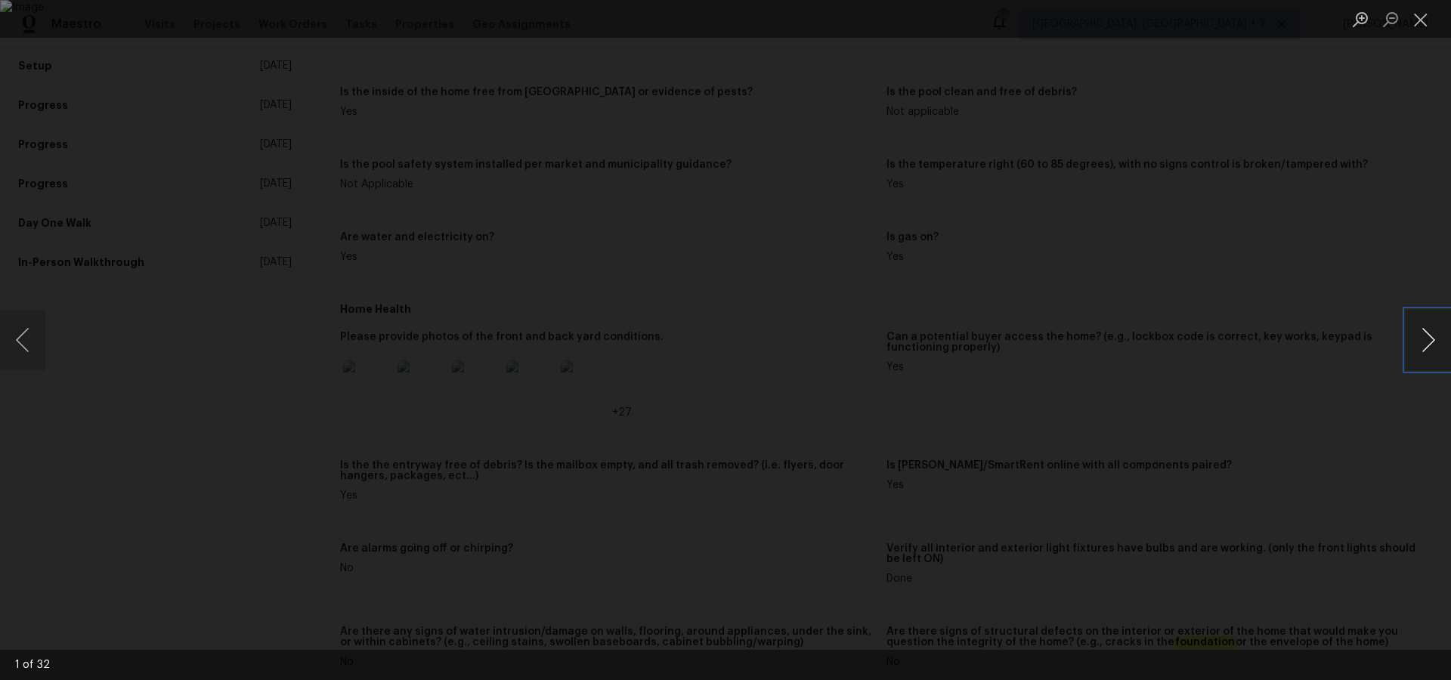
click at [1421, 329] on button "Next image" at bounding box center [1427, 340] width 45 height 60
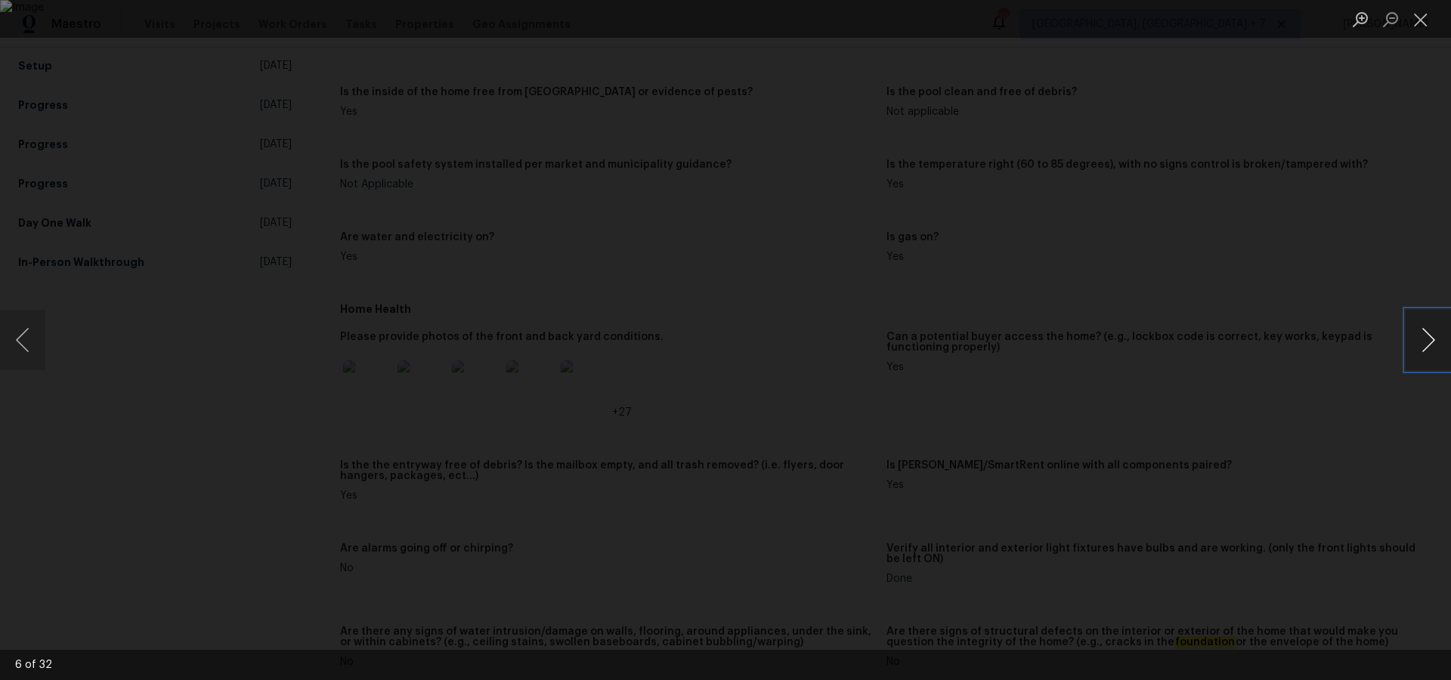
click at [1421, 329] on button "Next image" at bounding box center [1427, 340] width 45 height 60
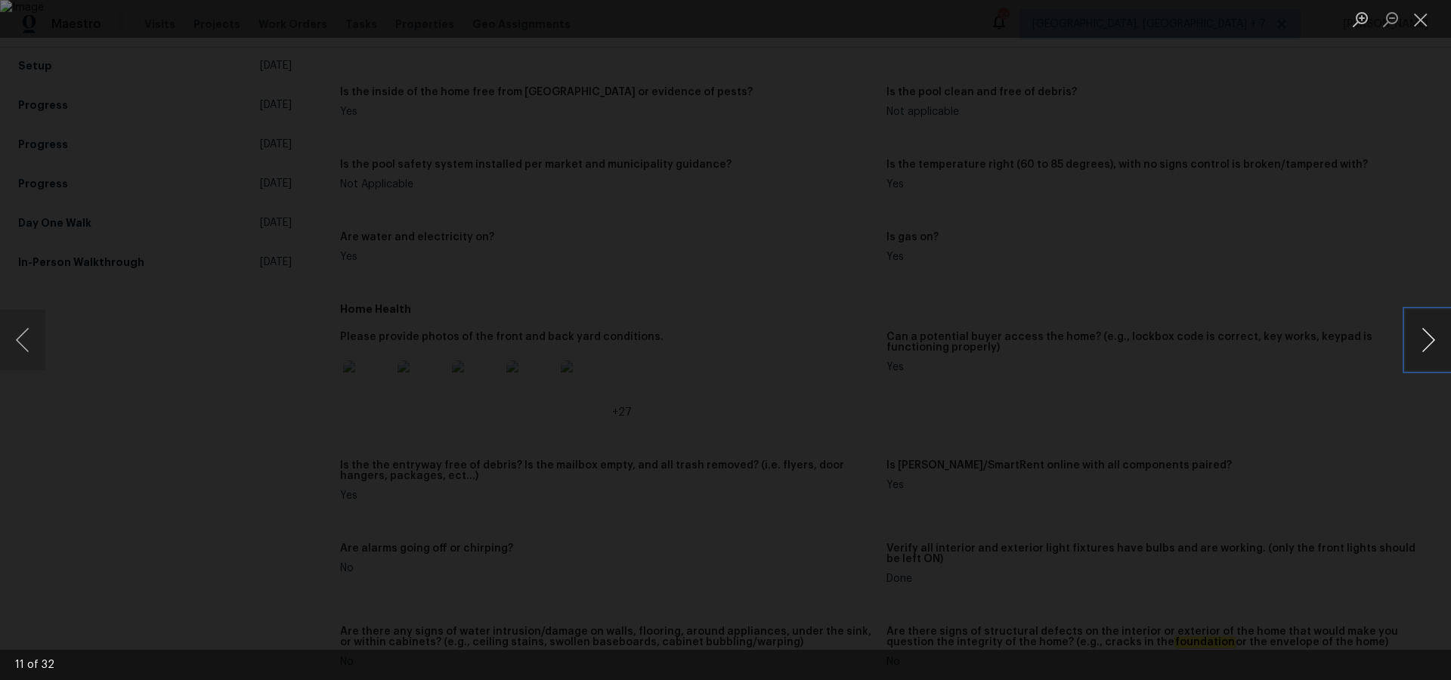
click at [1421, 329] on button "Next image" at bounding box center [1427, 340] width 45 height 60
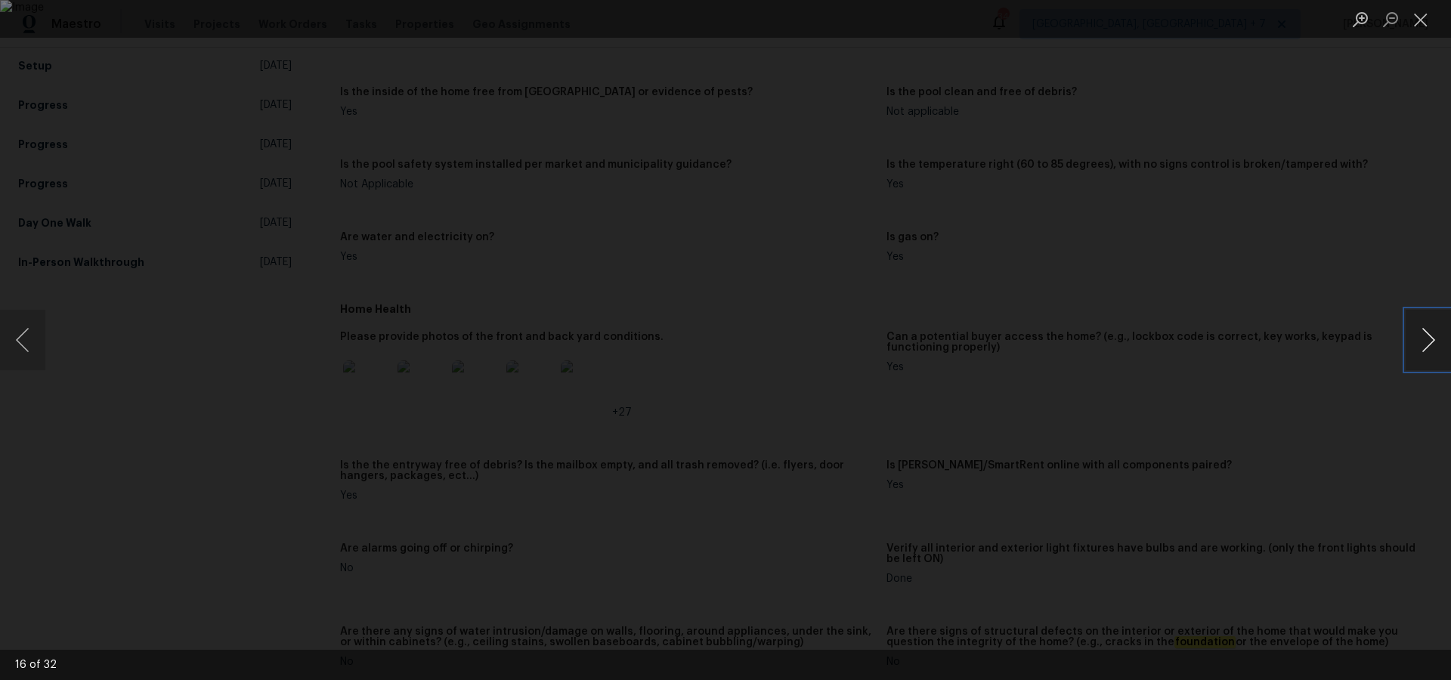
click at [1421, 329] on button "Next image" at bounding box center [1427, 340] width 45 height 60
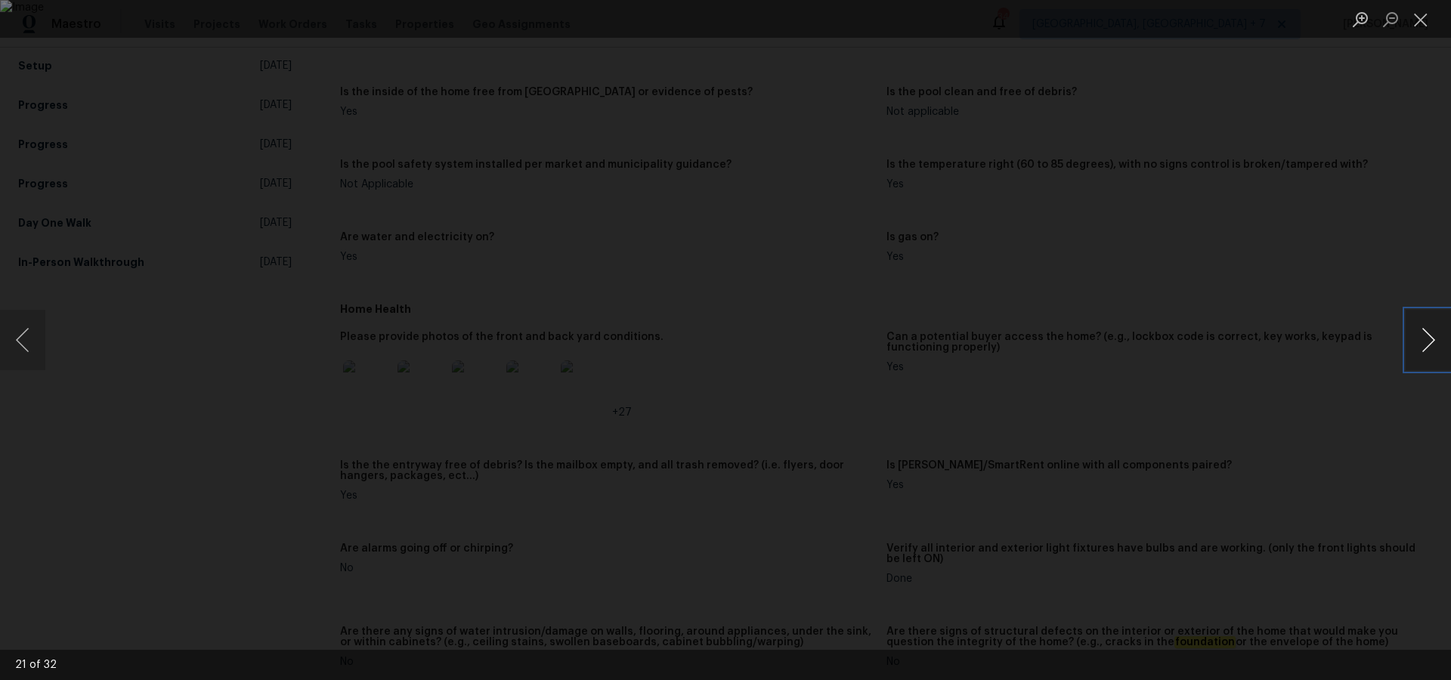
click at [1421, 329] on button "Next image" at bounding box center [1427, 340] width 45 height 60
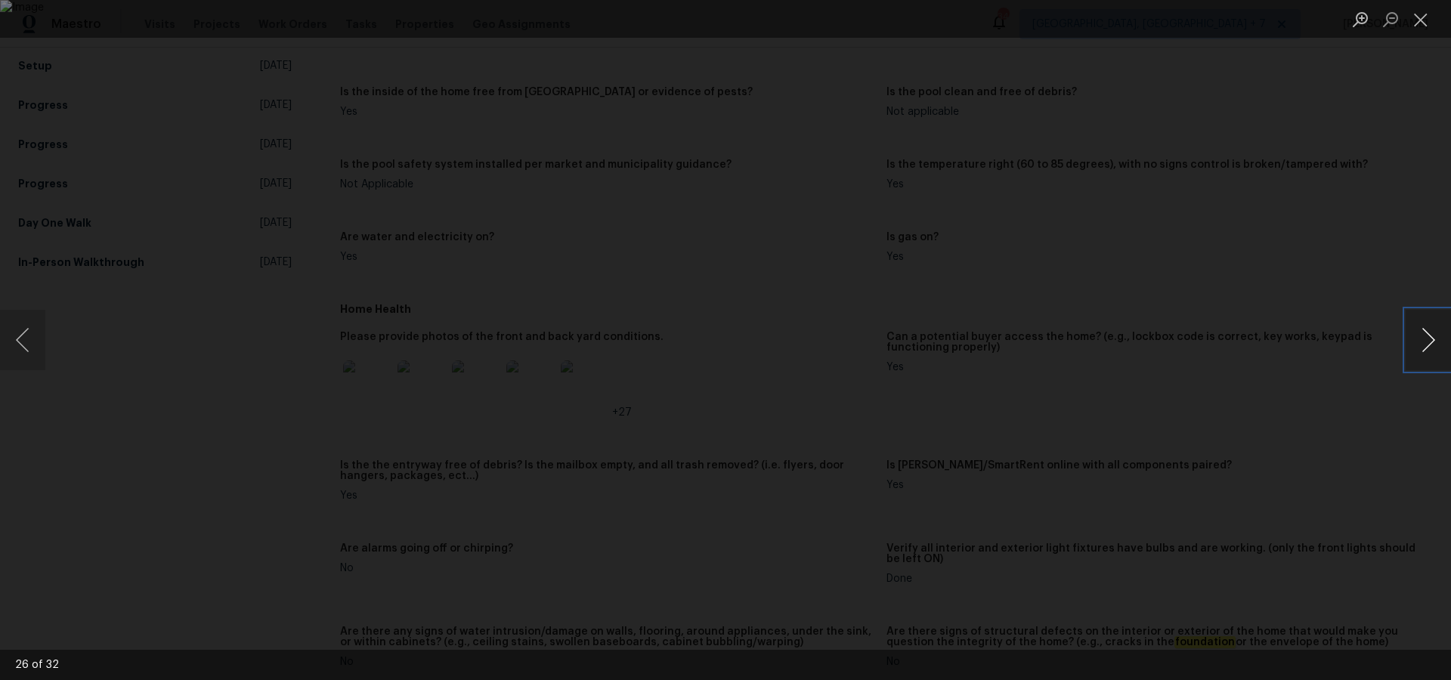
click at [1421, 329] on button "Next image" at bounding box center [1427, 340] width 45 height 60
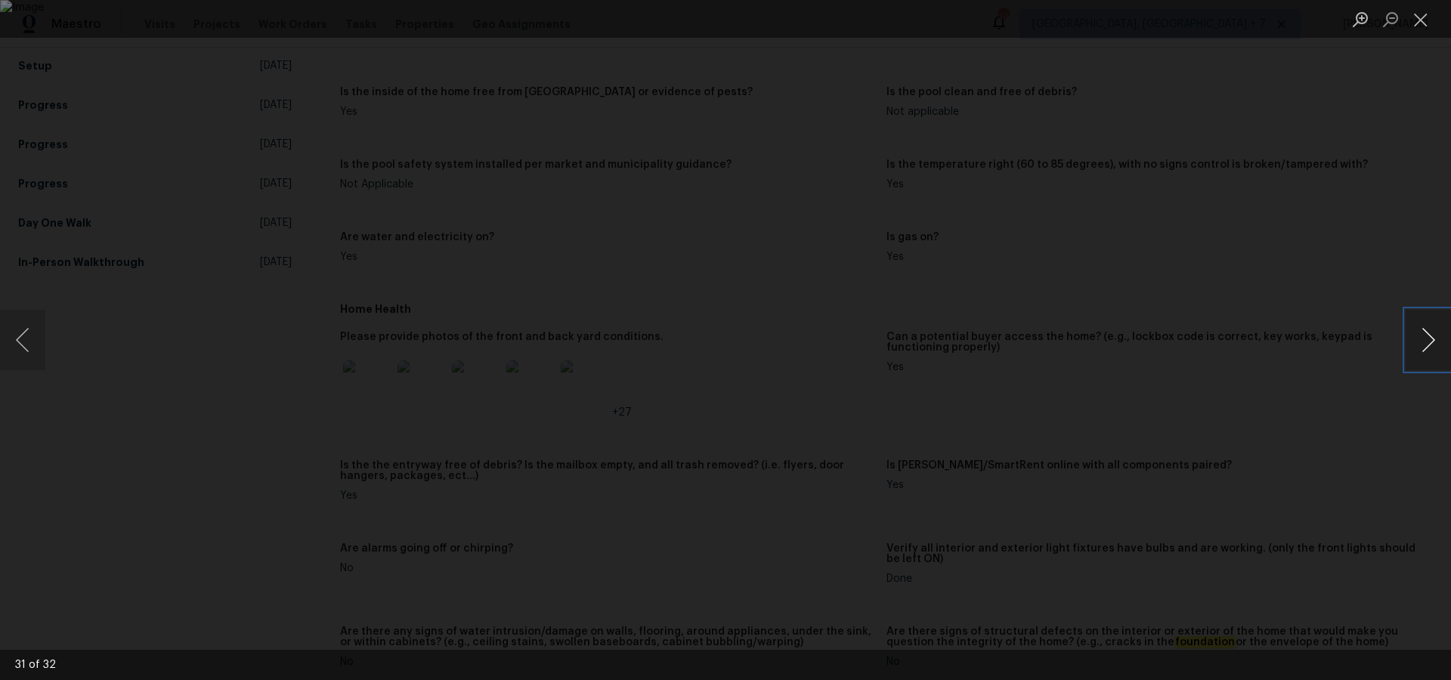
click at [1421, 329] on button "Next image" at bounding box center [1427, 340] width 45 height 60
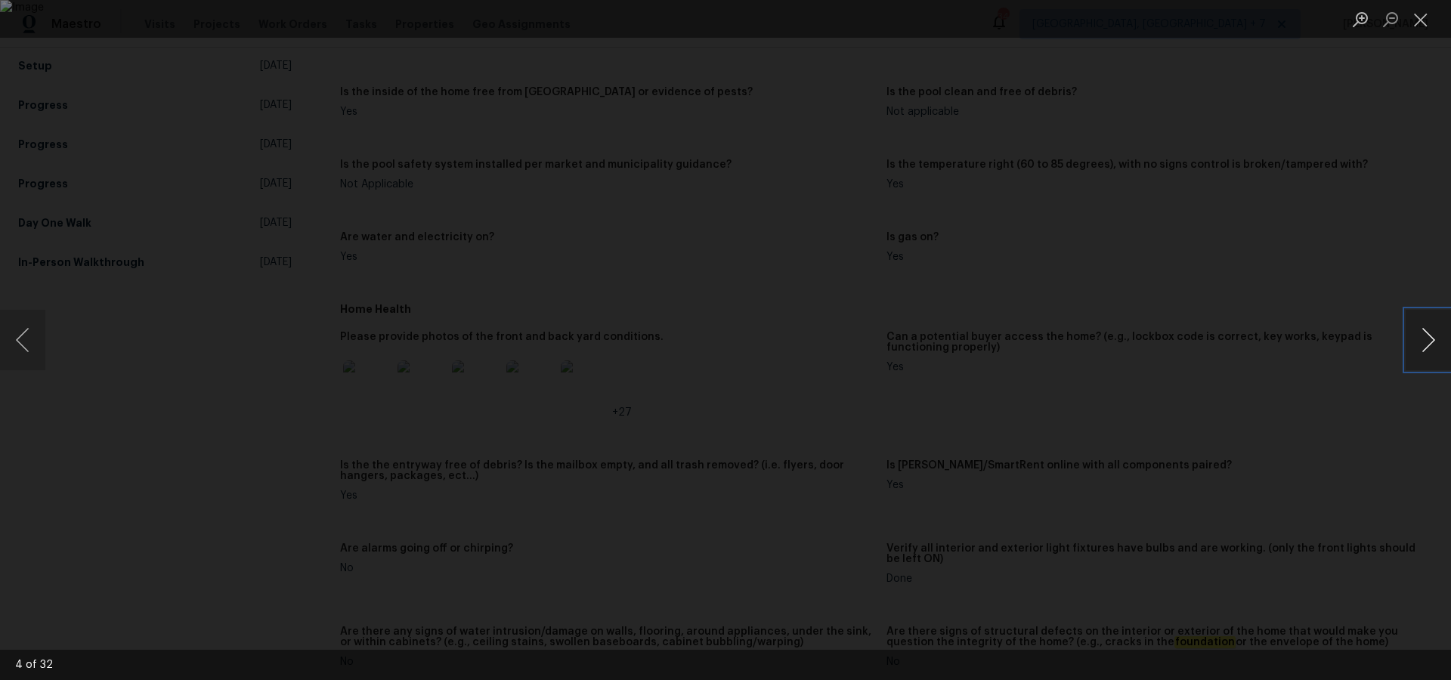
click at [1421, 329] on button "Next image" at bounding box center [1427, 340] width 45 height 60
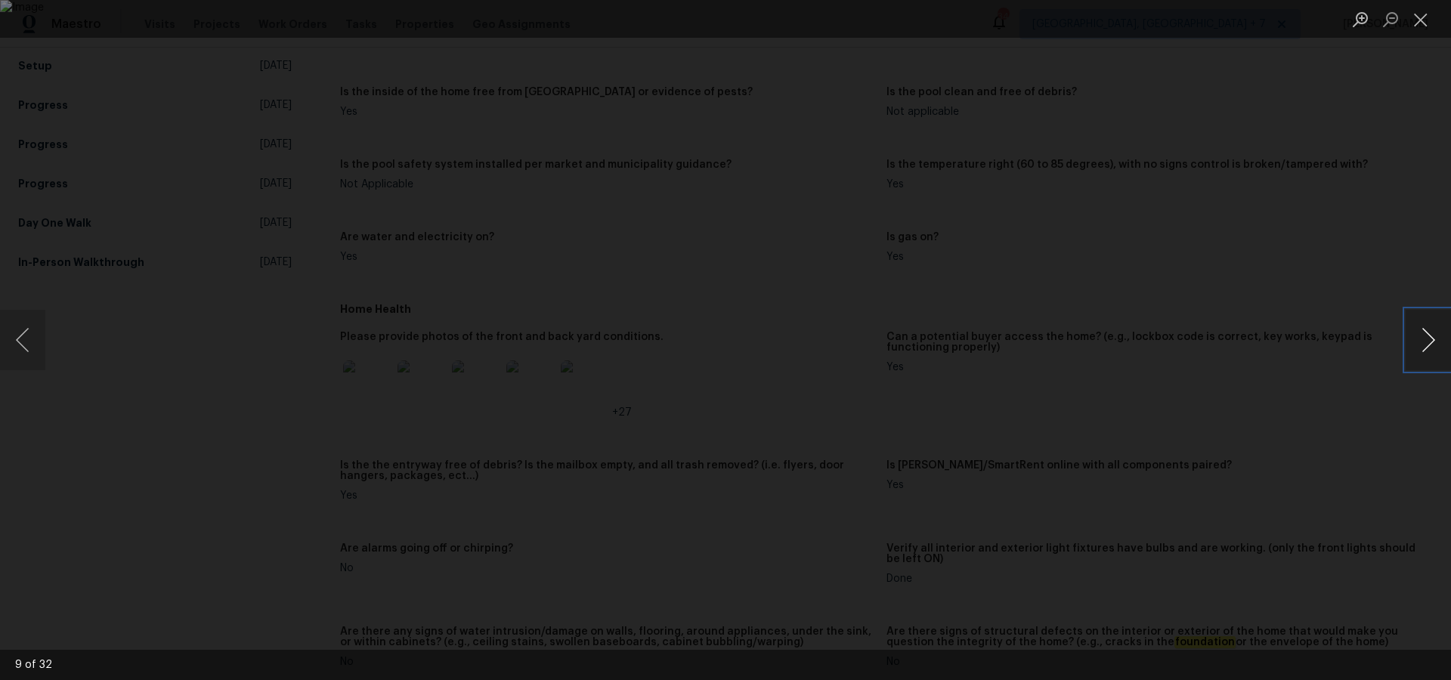
click at [1421, 329] on button "Next image" at bounding box center [1427, 340] width 45 height 60
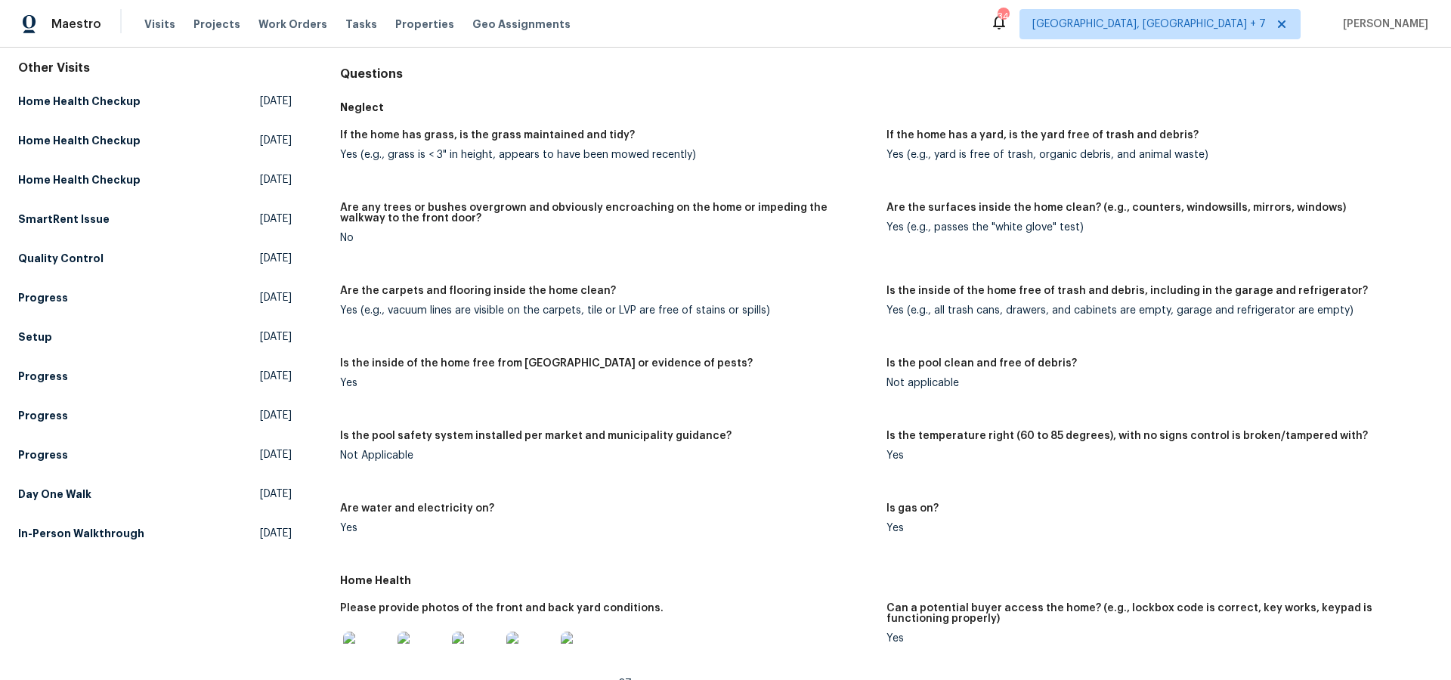
scroll to position [0, 0]
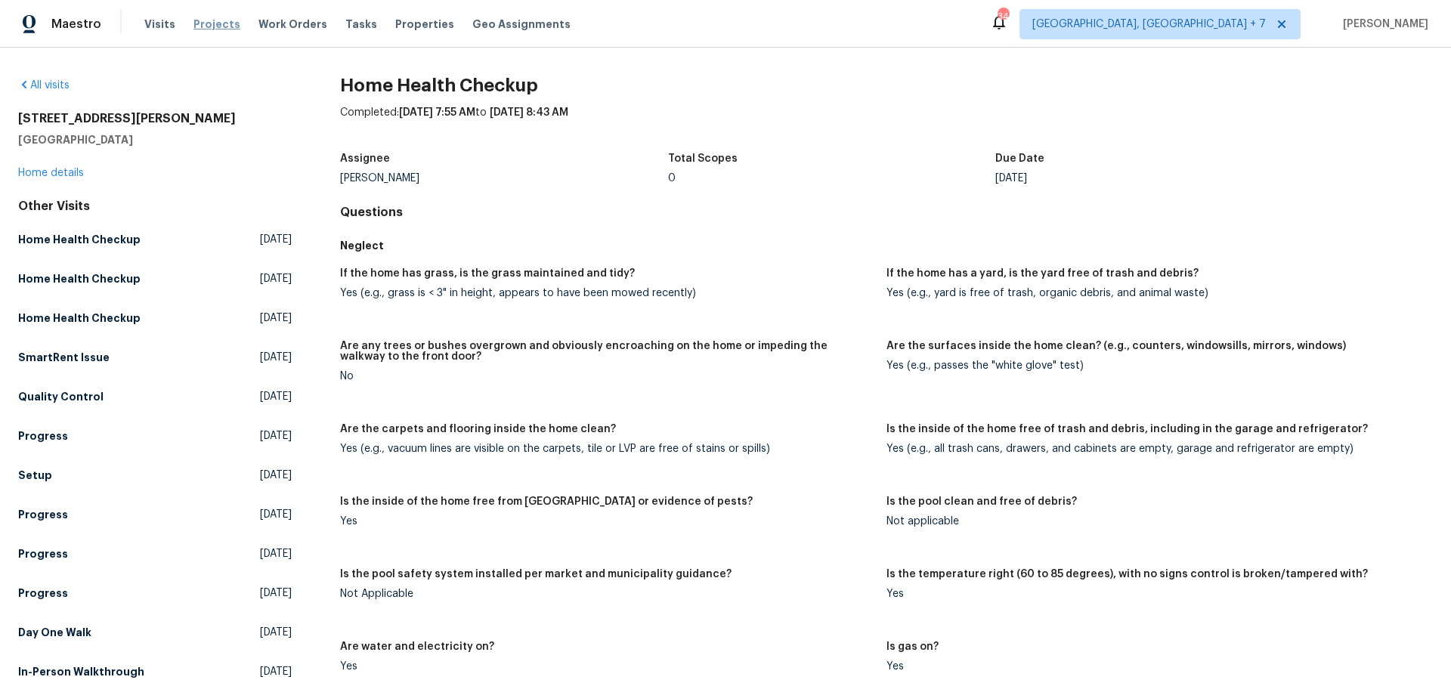
click at [218, 24] on span "Projects" at bounding box center [216, 24] width 47 height 15
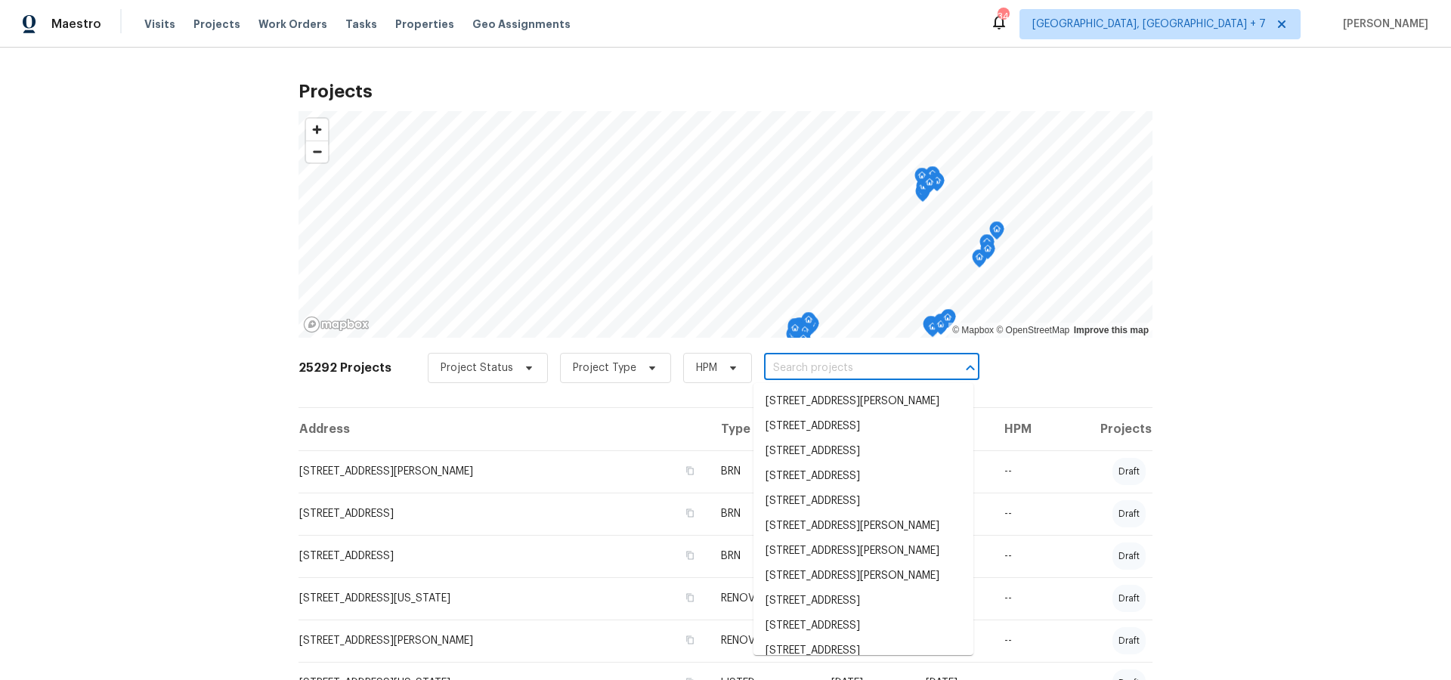
click at [814, 372] on input "text" at bounding box center [850, 368] width 173 height 23
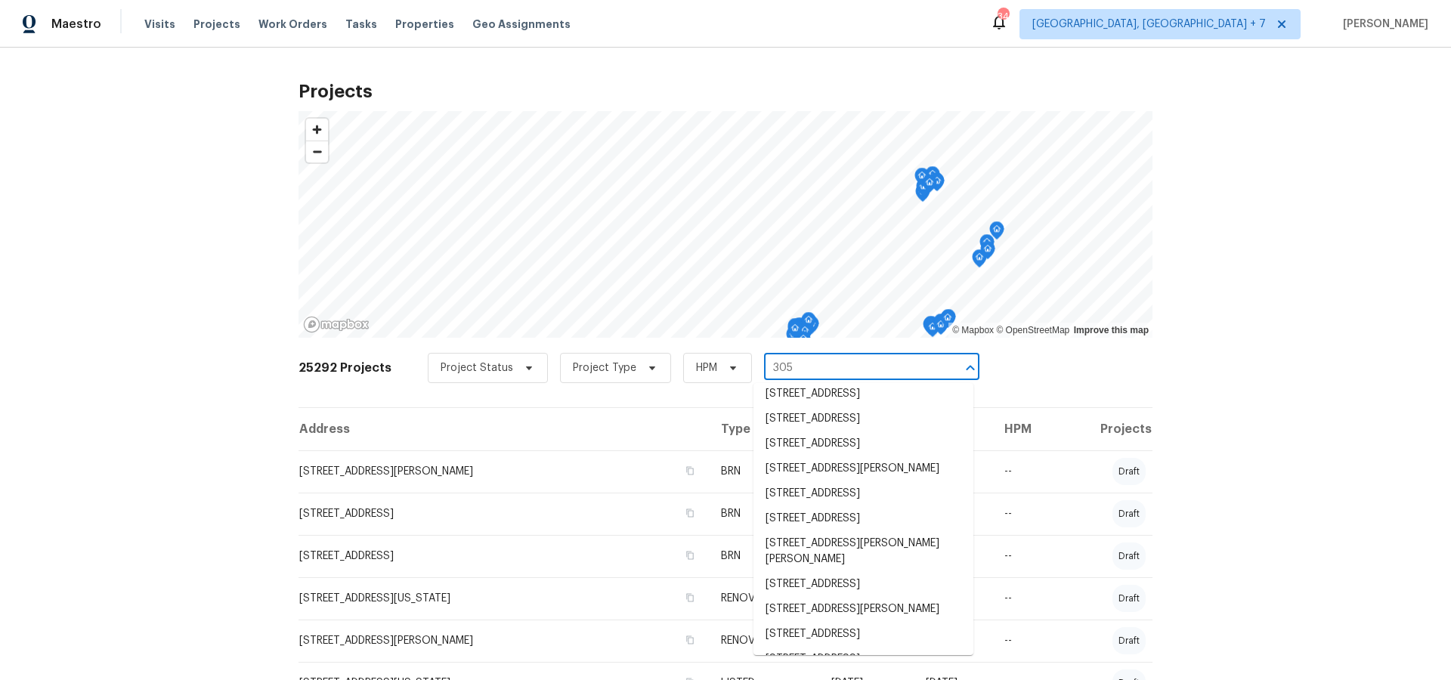
scroll to position [530, 0]
click at [823, 362] on input "305" at bounding box center [850, 368] width 173 height 23
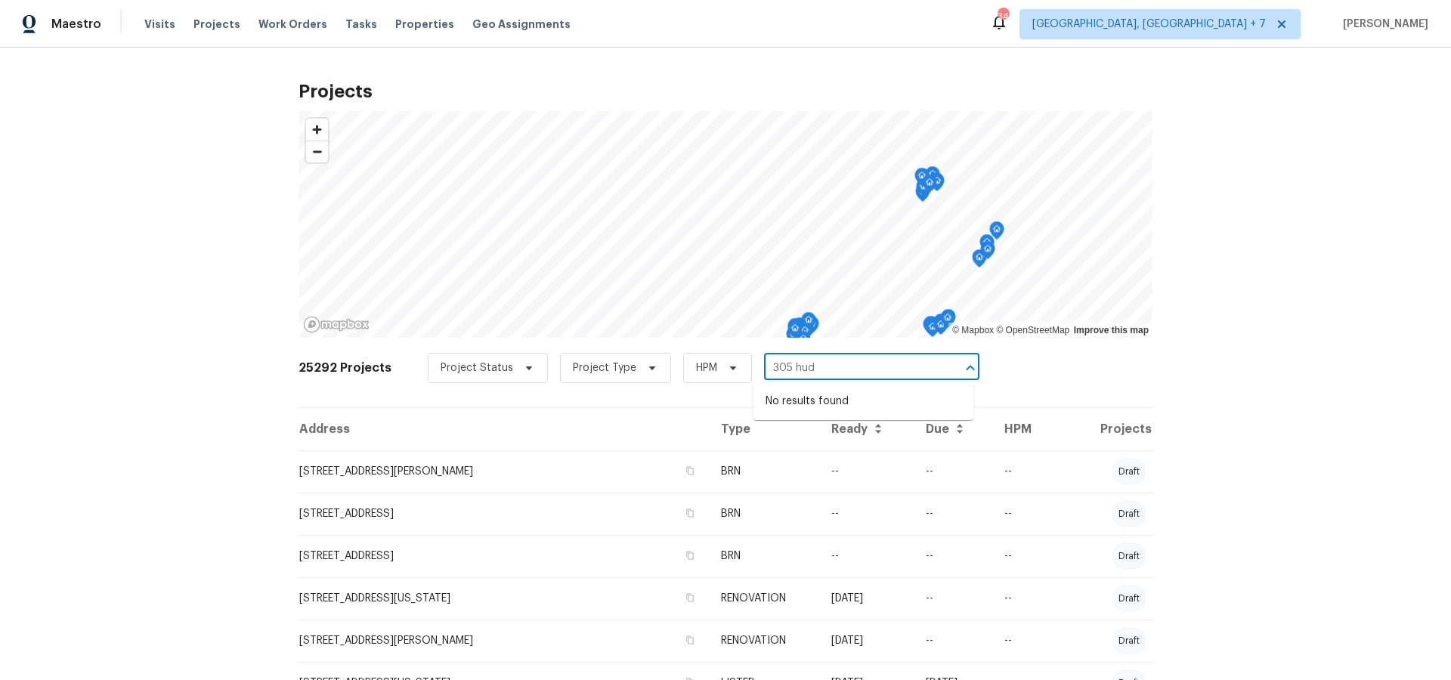
click at [820, 366] on input "305 hud" at bounding box center [850, 368] width 173 height 23
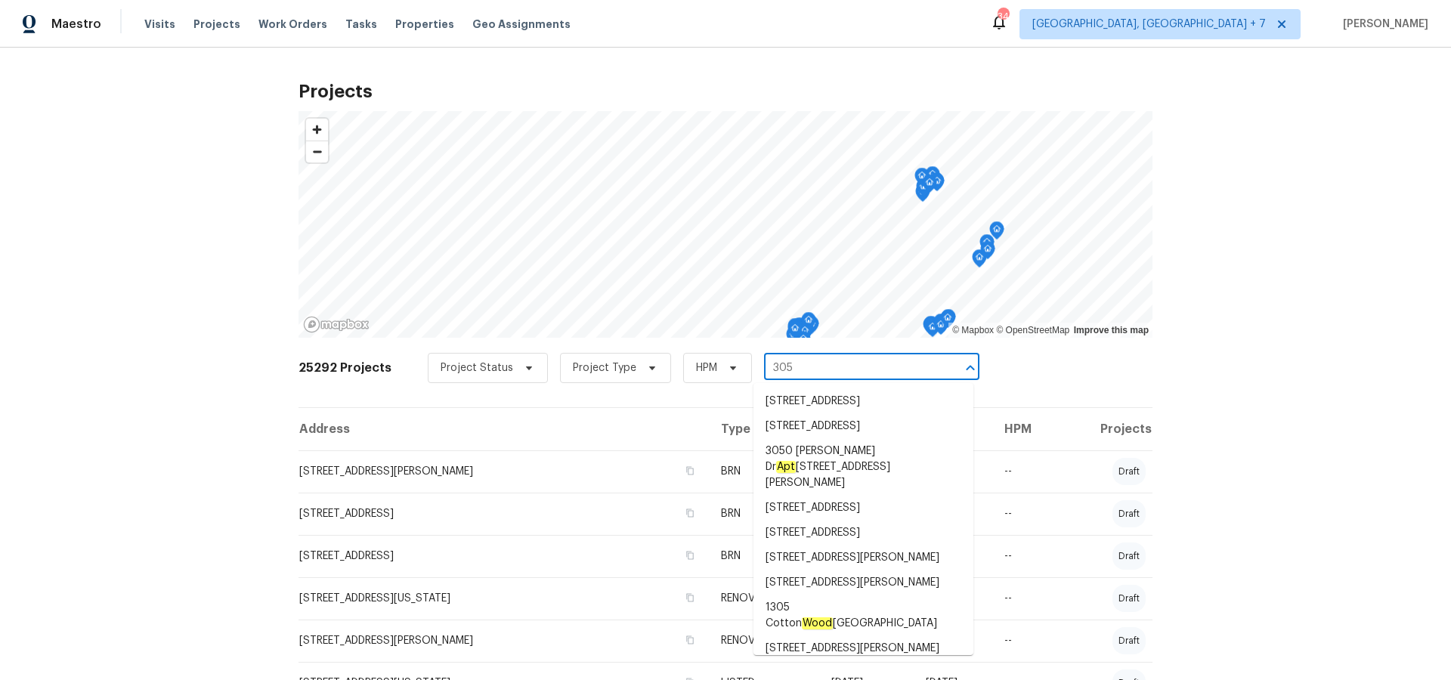
type input "305 w"
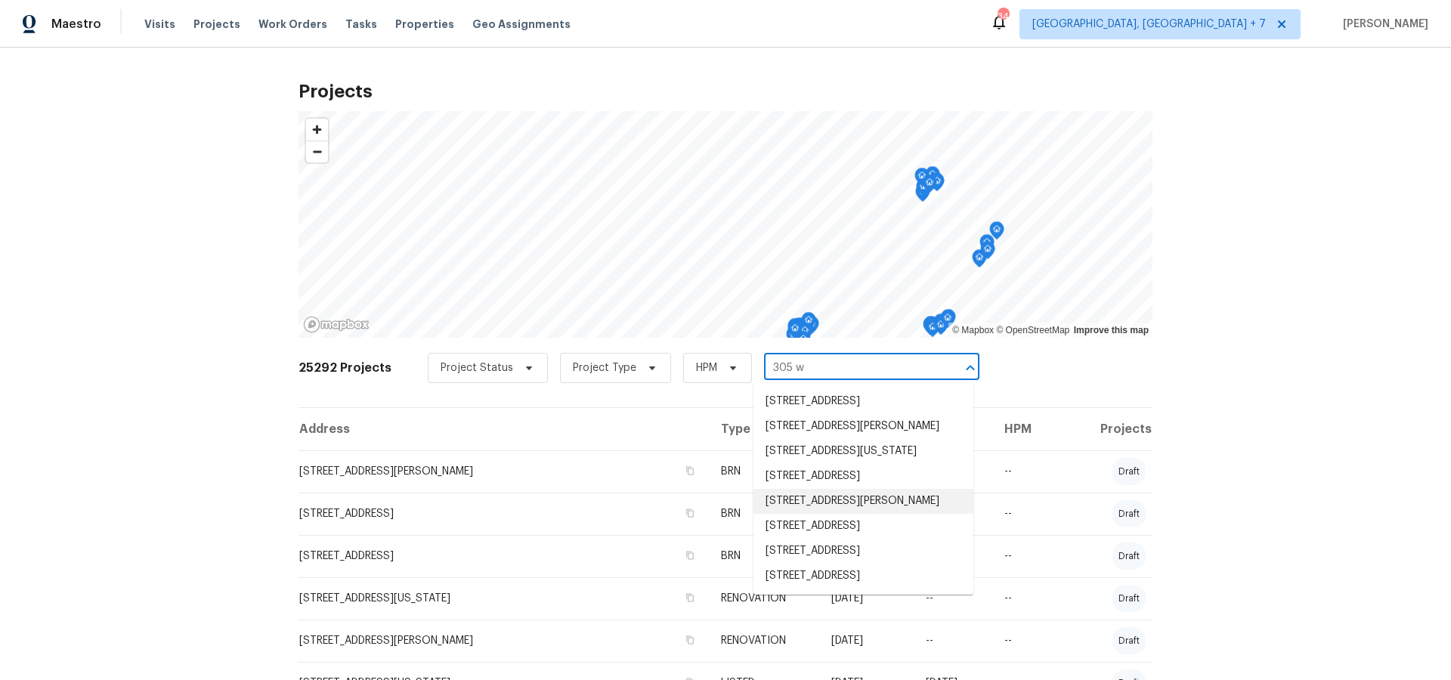
click at [819, 514] on li "[STREET_ADDRESS][PERSON_NAME]" at bounding box center [863, 501] width 220 height 25
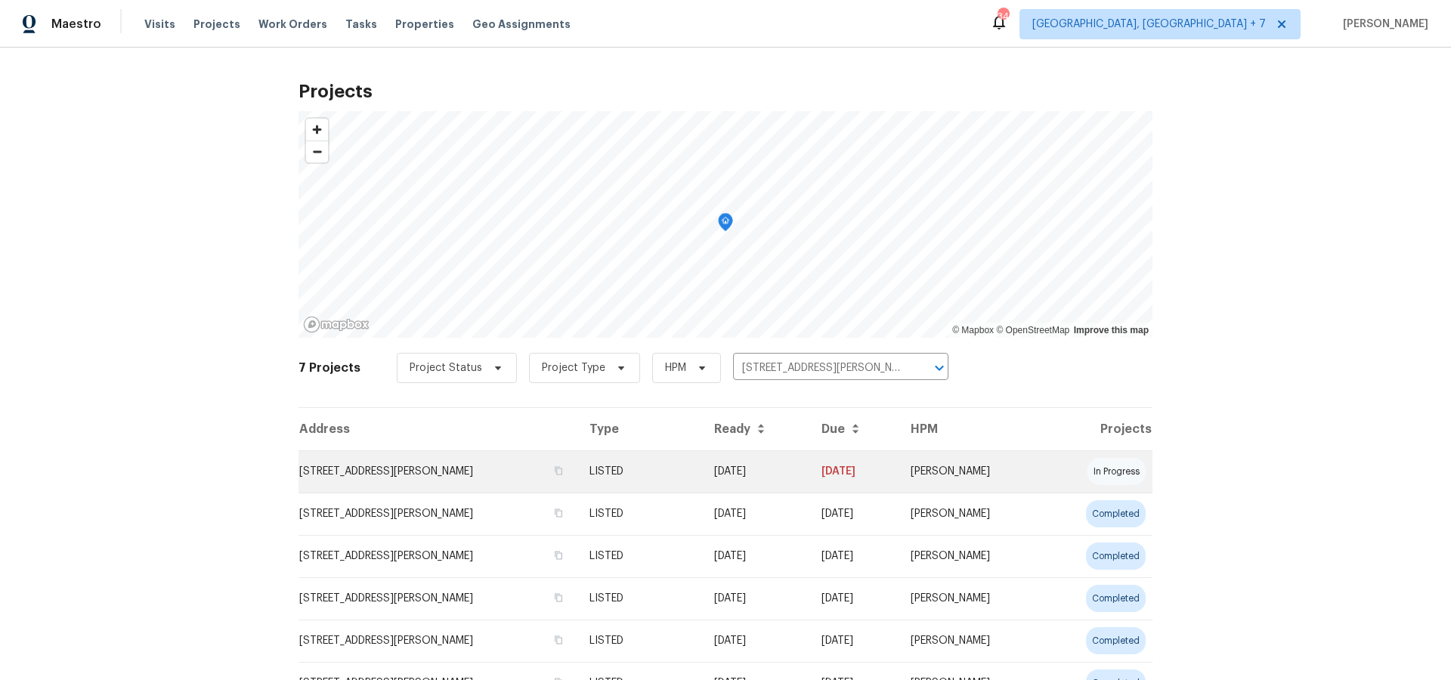
click at [468, 468] on td "[STREET_ADDRESS][PERSON_NAME]" at bounding box center [437, 471] width 279 height 42
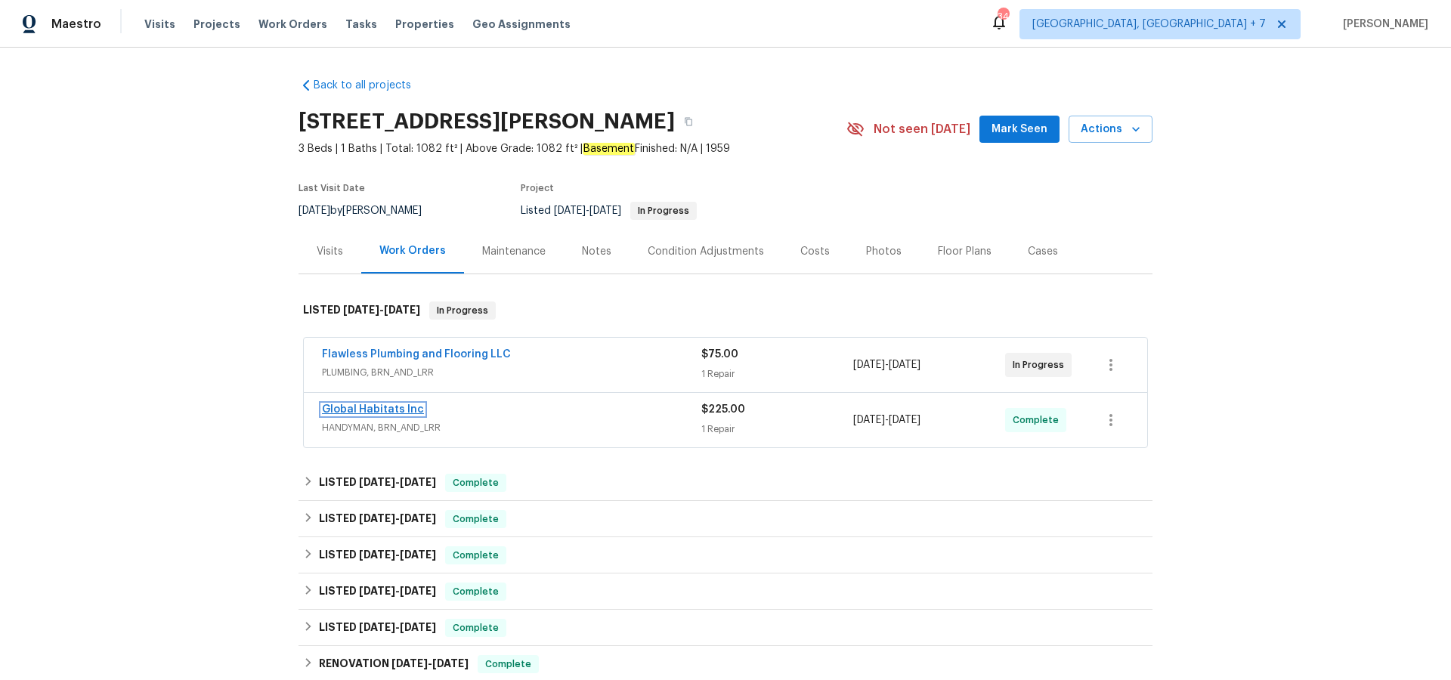
click at [362, 404] on link "Global Habitats Inc" at bounding box center [373, 409] width 102 height 11
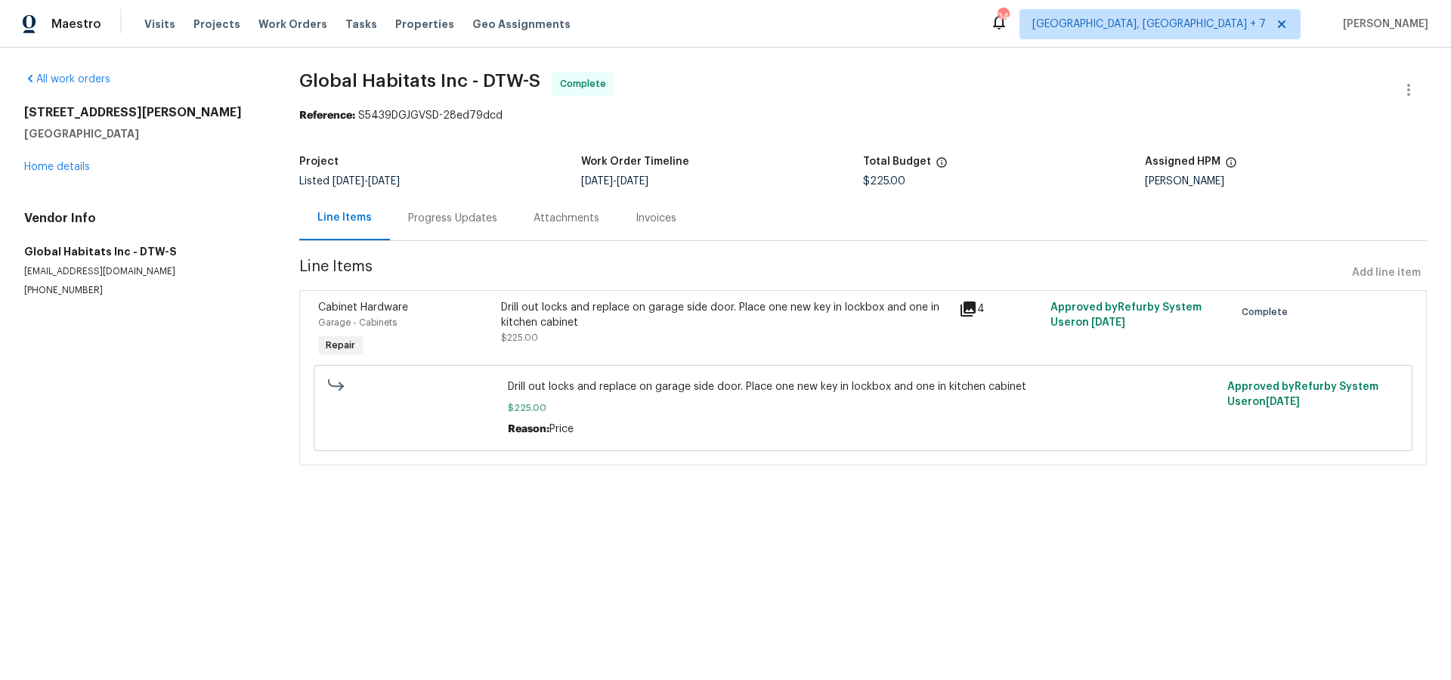
click at [965, 311] on icon at bounding box center [967, 308] width 15 height 15
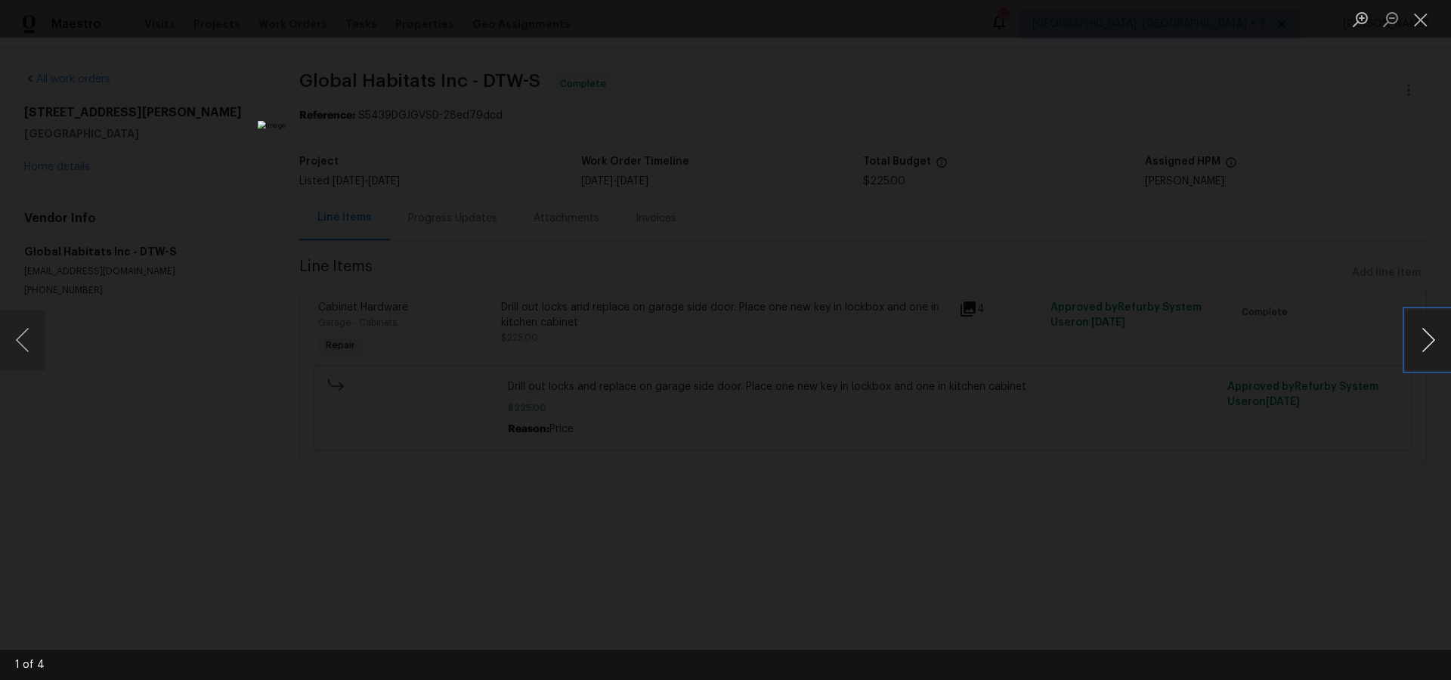
click at [1432, 341] on button "Next image" at bounding box center [1427, 340] width 45 height 60
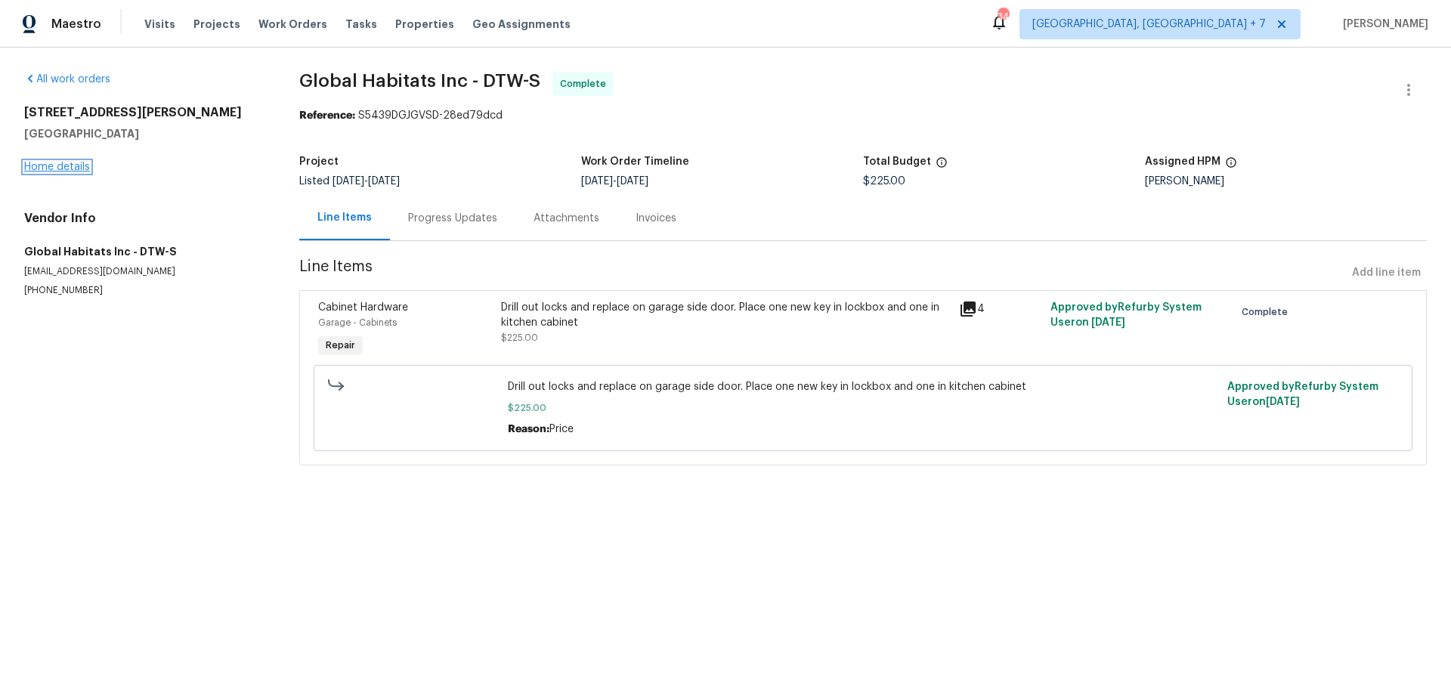
click at [74, 166] on link "Home details" at bounding box center [57, 167] width 66 height 11
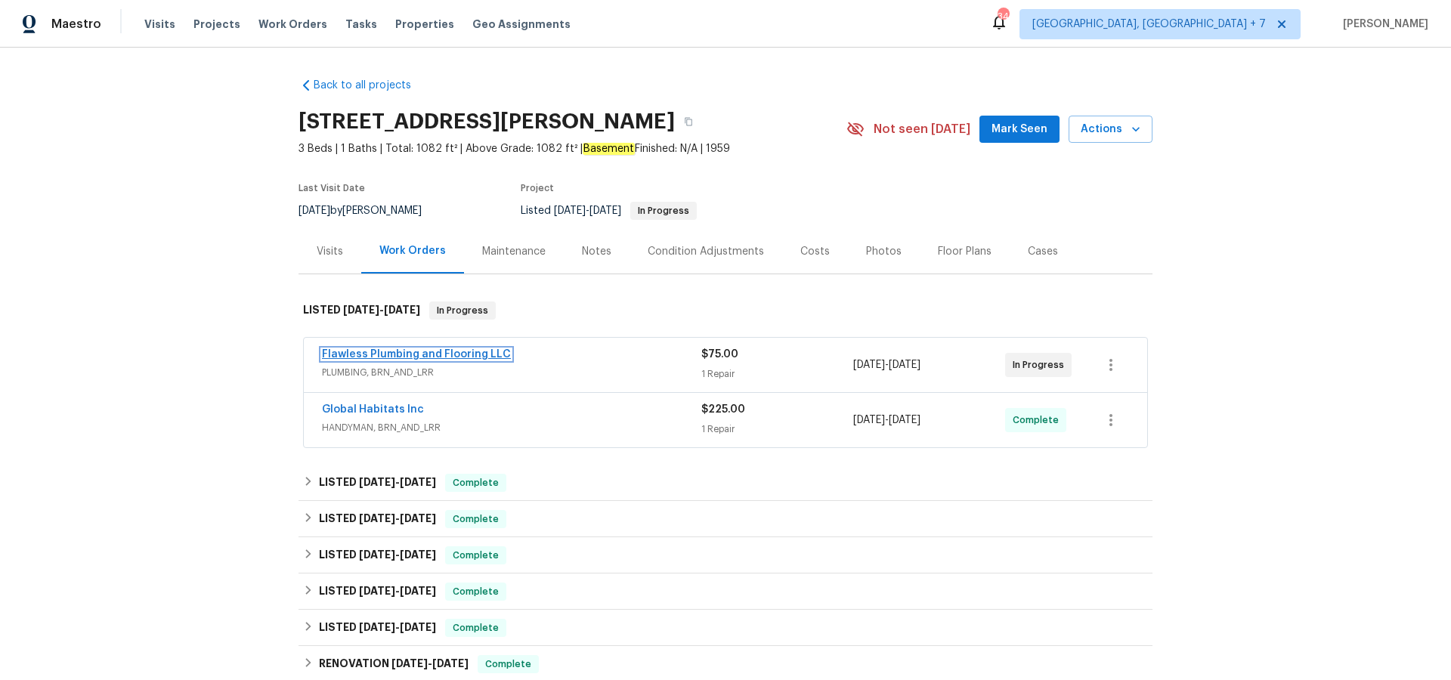
click at [471, 351] on link "Flawless Plumbing and Flooring LLC" at bounding box center [416, 354] width 189 height 11
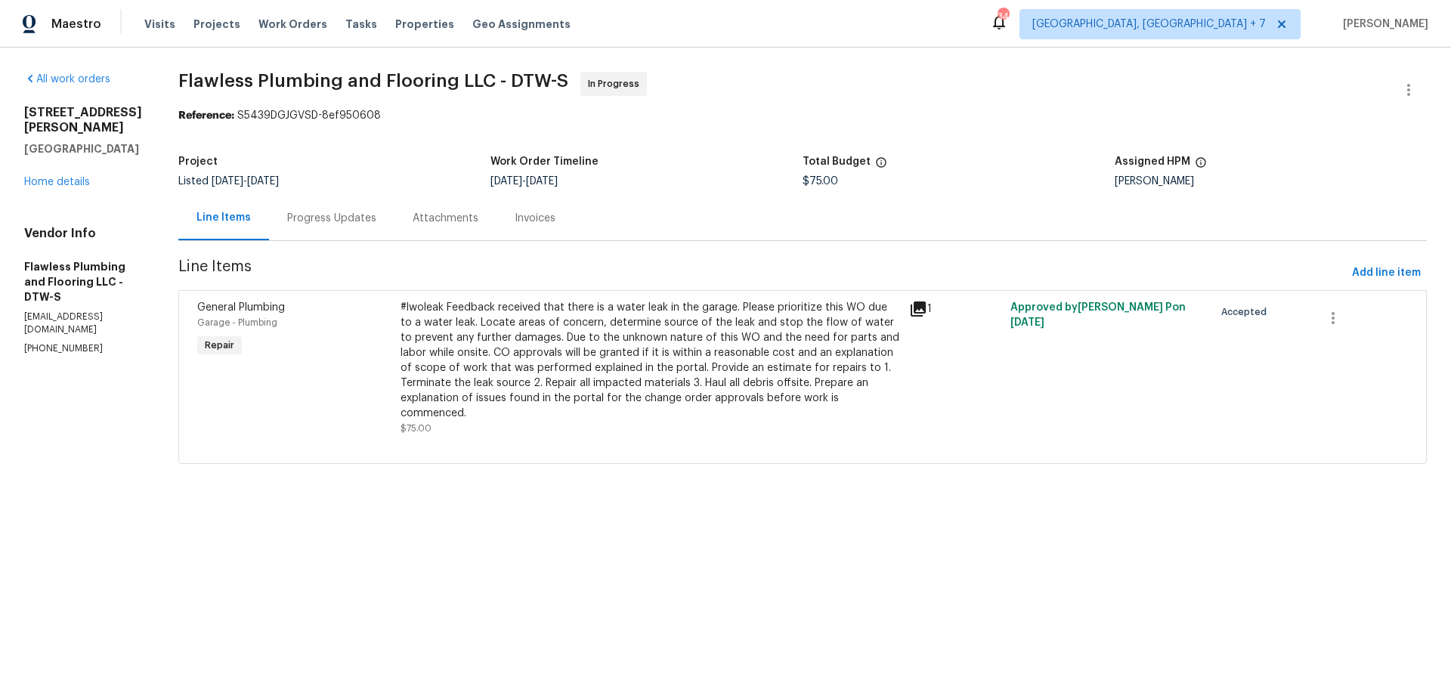
click at [925, 308] on icon at bounding box center [917, 308] width 15 height 15
click at [65, 177] on link "Home details" at bounding box center [57, 182] width 66 height 11
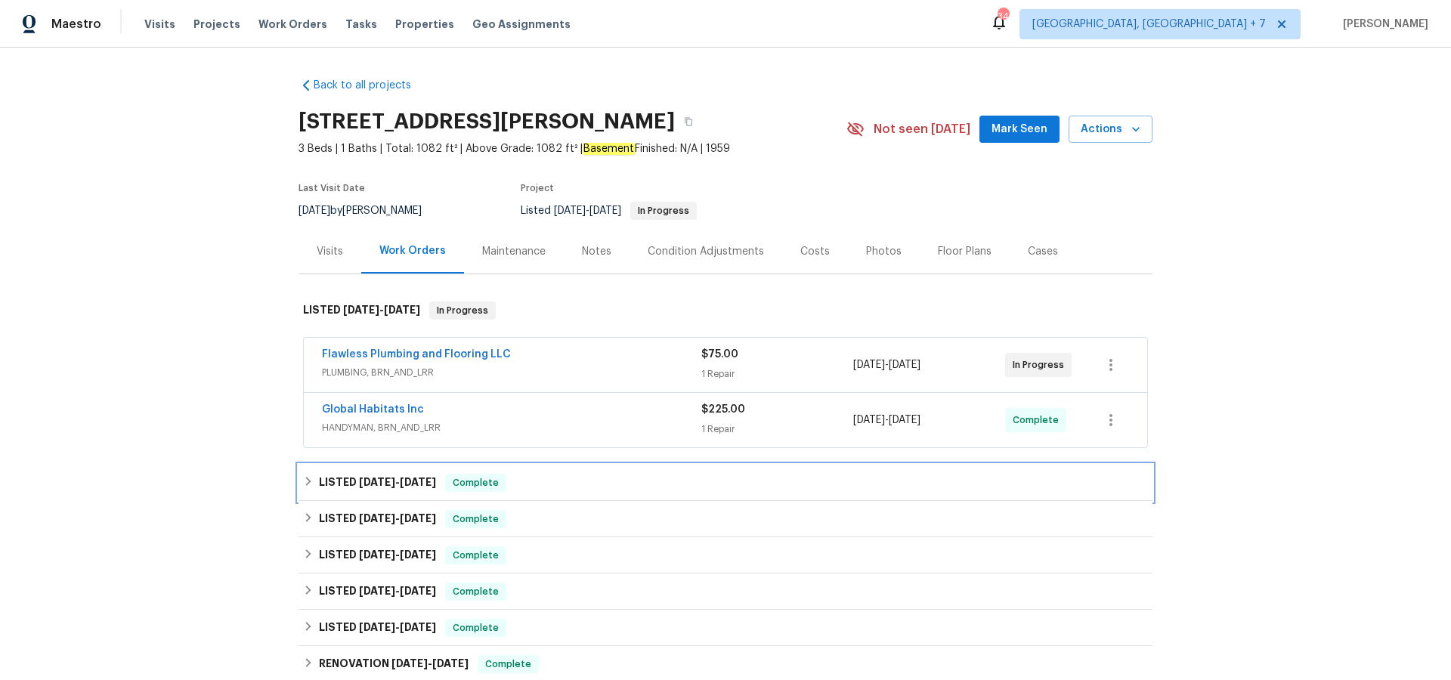
click at [379, 478] on span "[DATE]" at bounding box center [377, 482] width 36 height 11
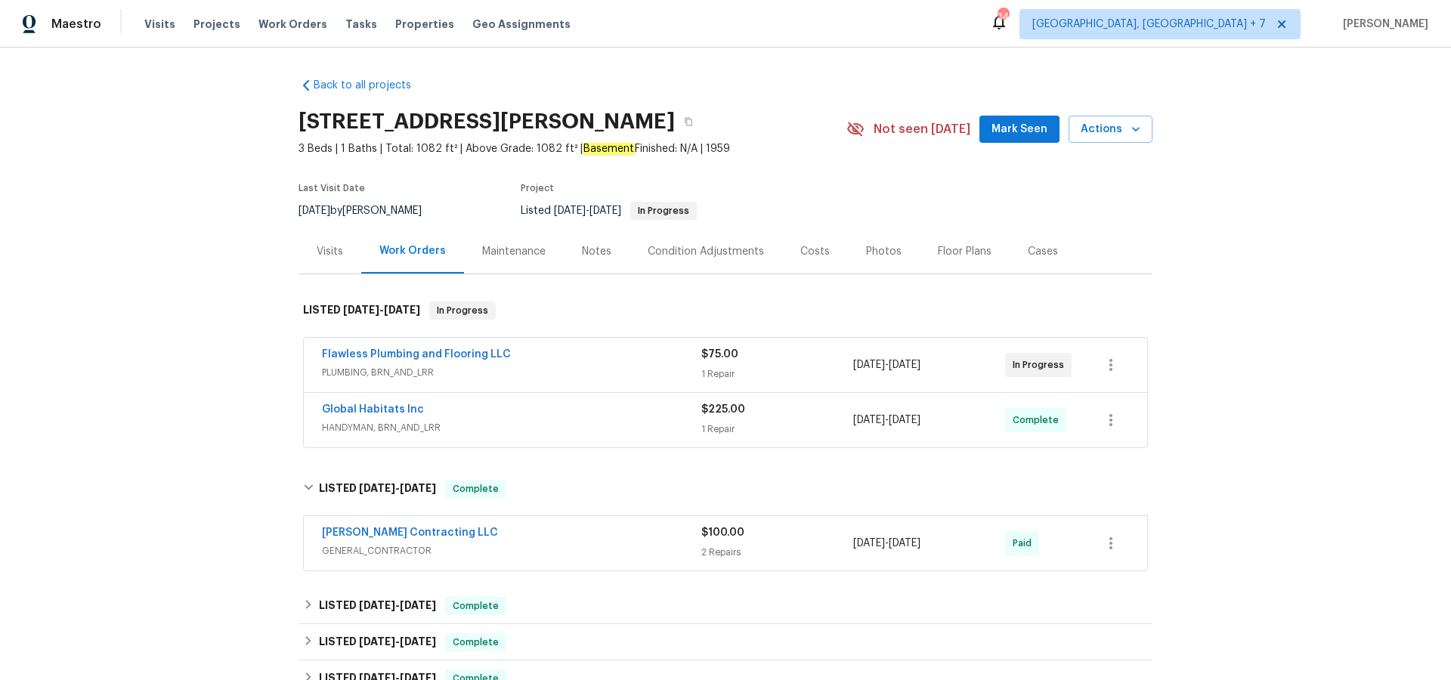
click at [322, 251] on div "Visits" at bounding box center [330, 251] width 26 height 15
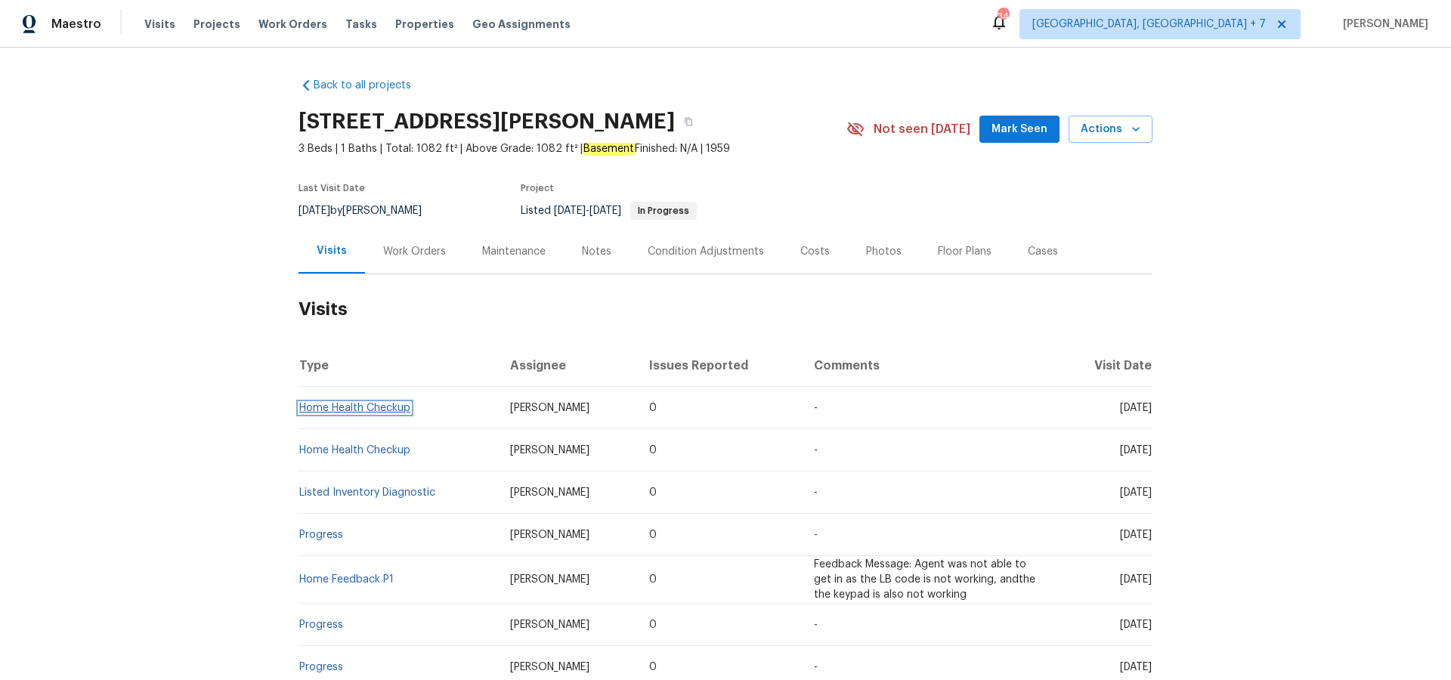
click at [366, 403] on link "Home Health Checkup" at bounding box center [354, 408] width 111 height 11
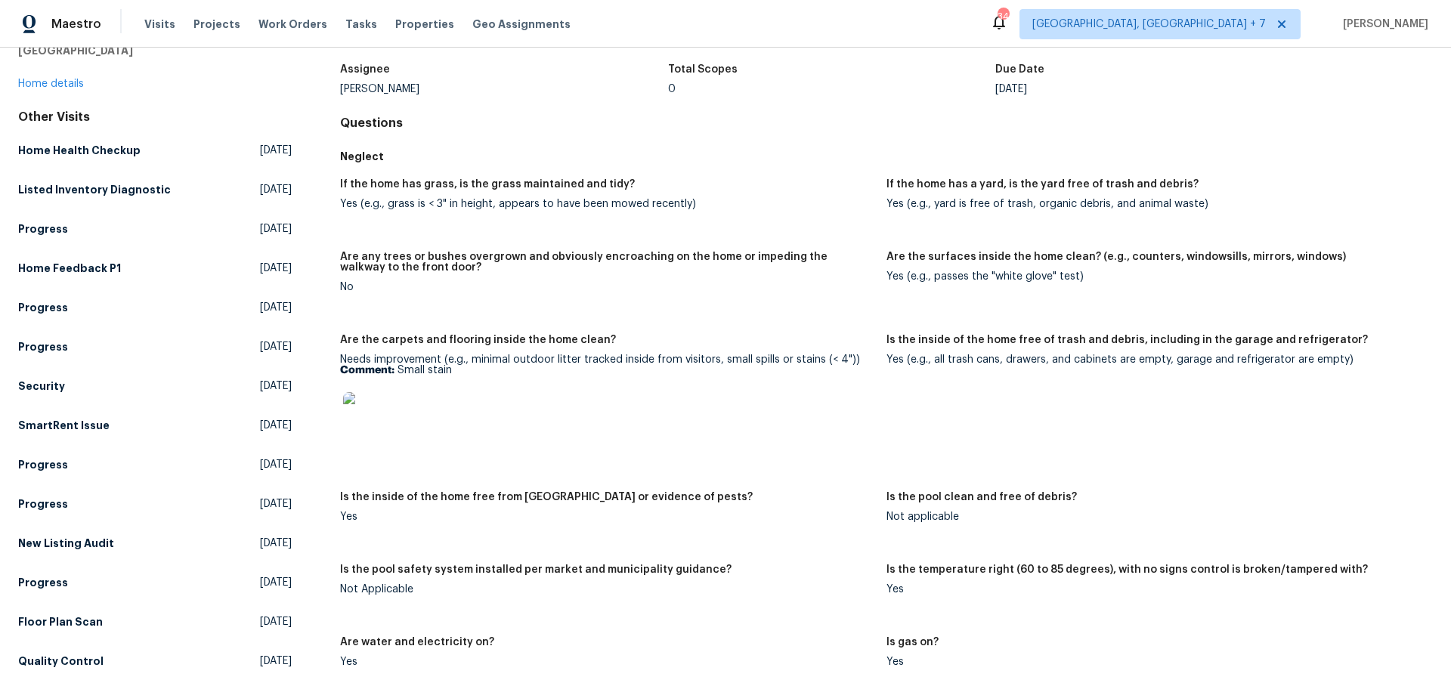
scroll to position [122, 0]
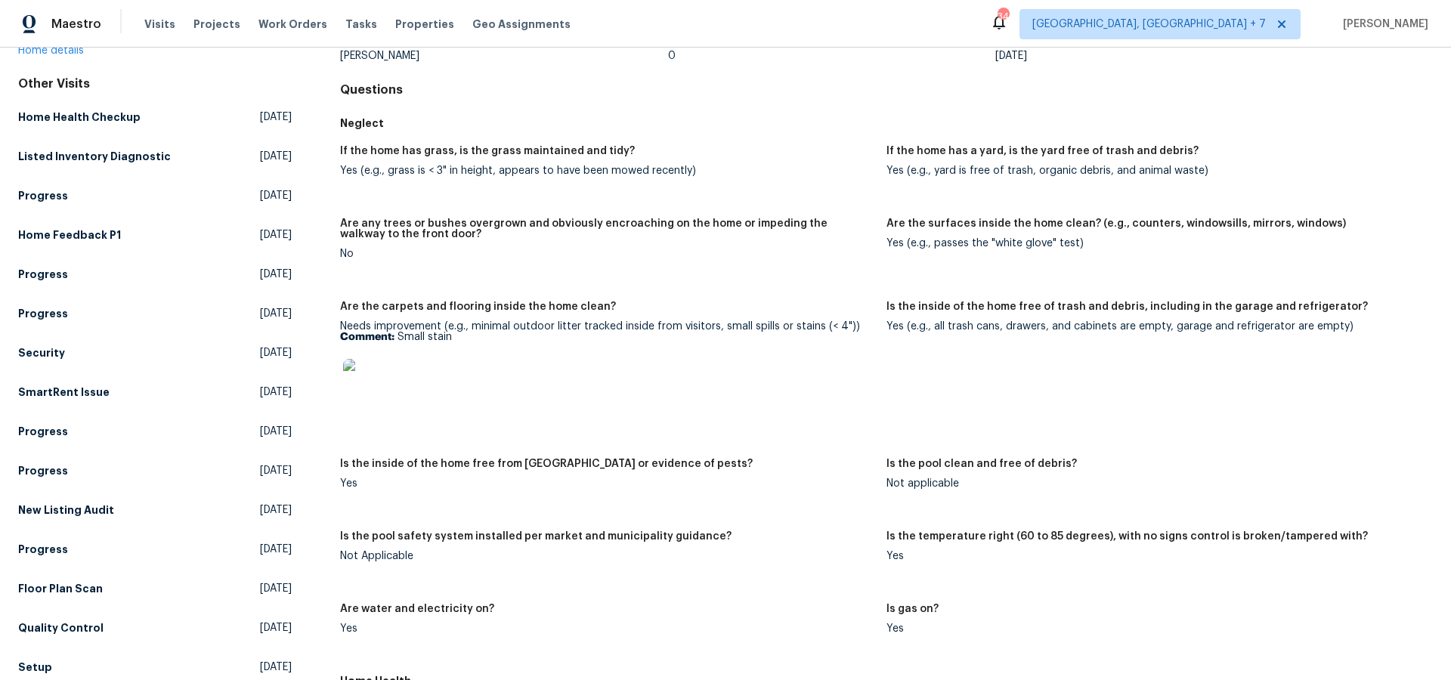
click at [368, 388] on img at bounding box center [367, 383] width 48 height 48
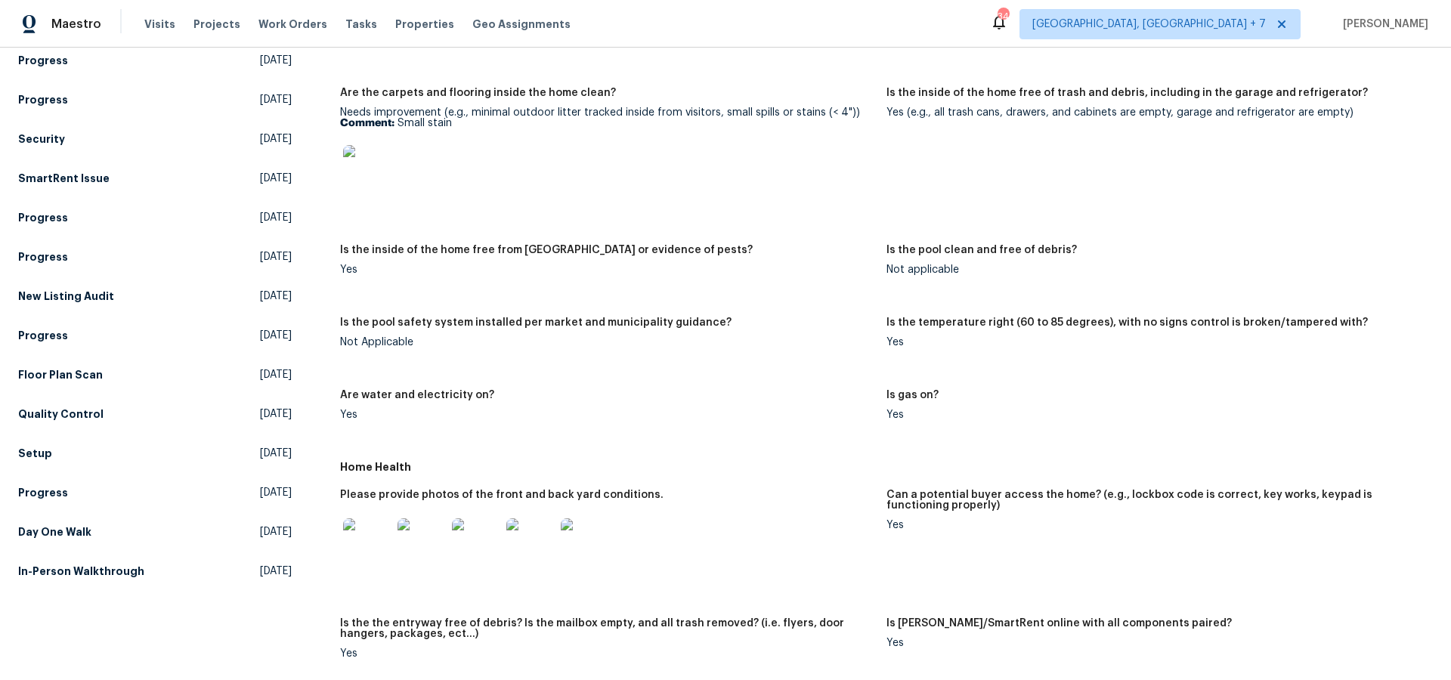
scroll to position [360, 0]
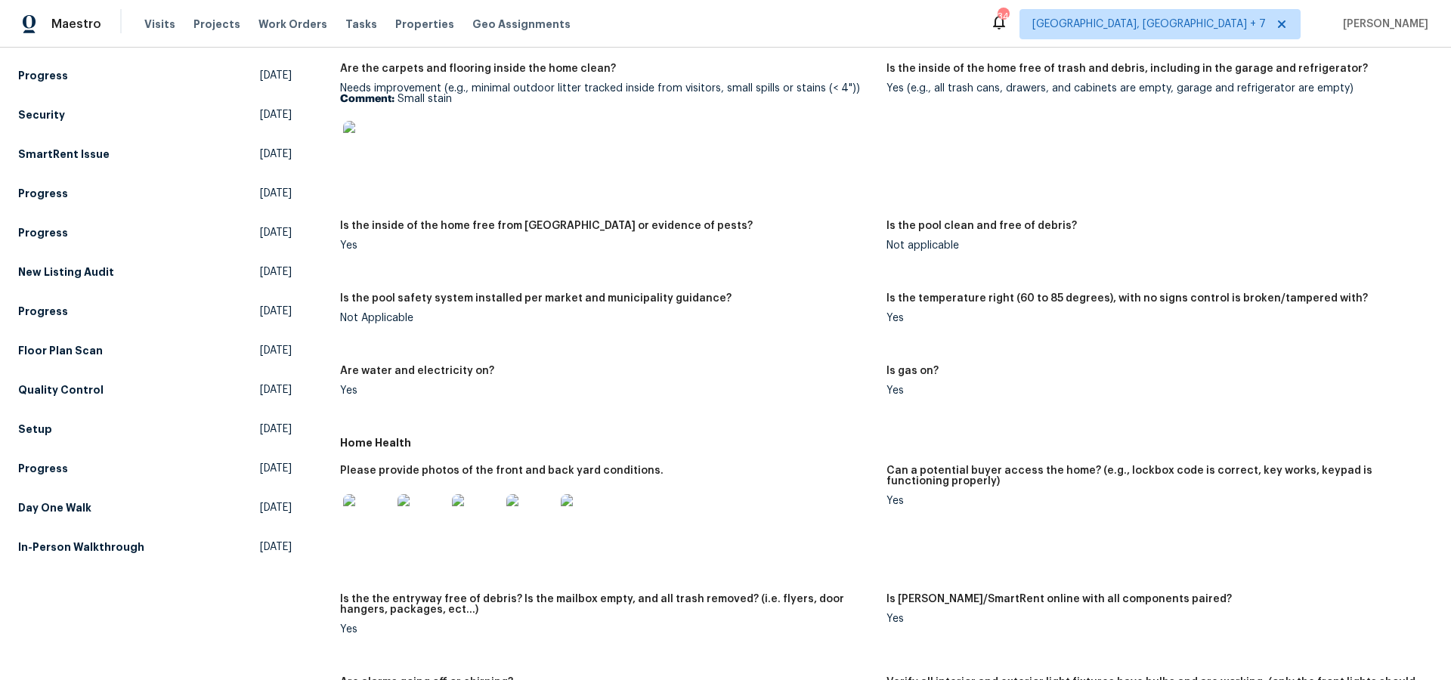
click at [357, 514] on img at bounding box center [367, 518] width 48 height 48
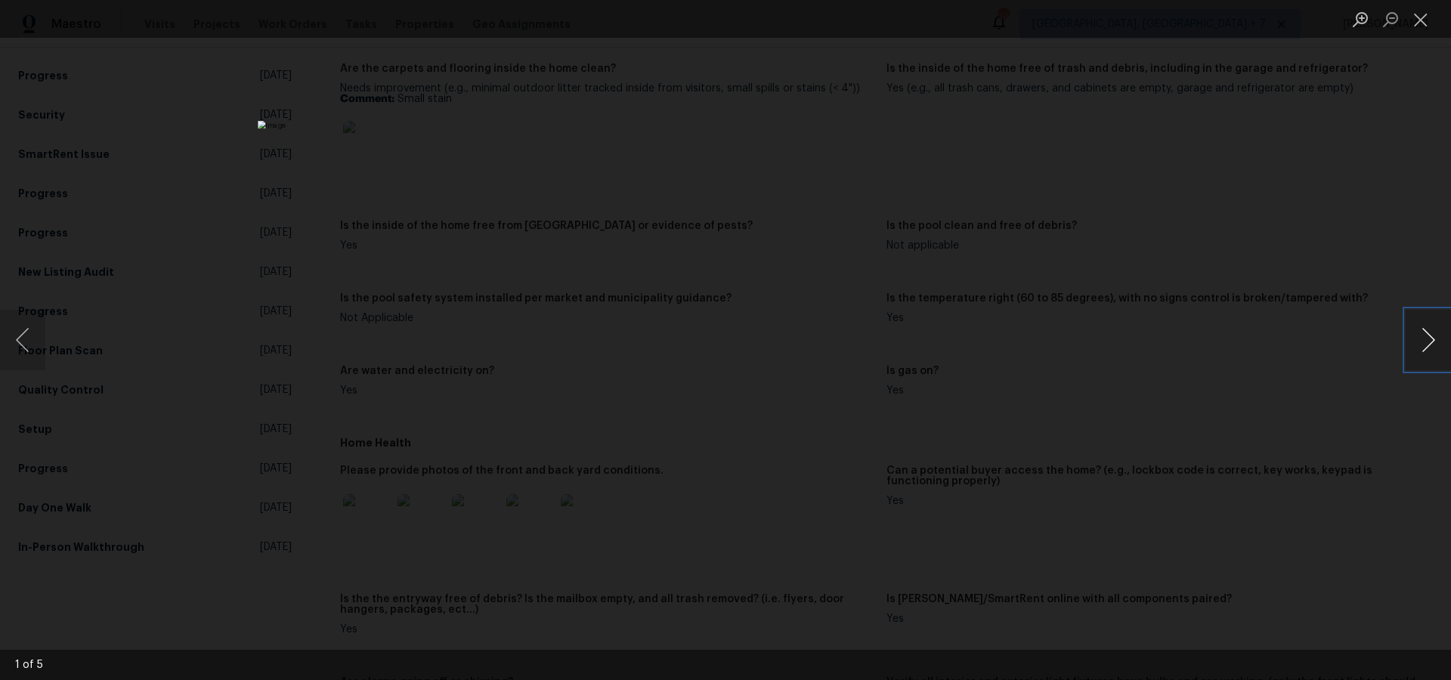
click at [1416, 346] on button "Next image" at bounding box center [1427, 340] width 45 height 60
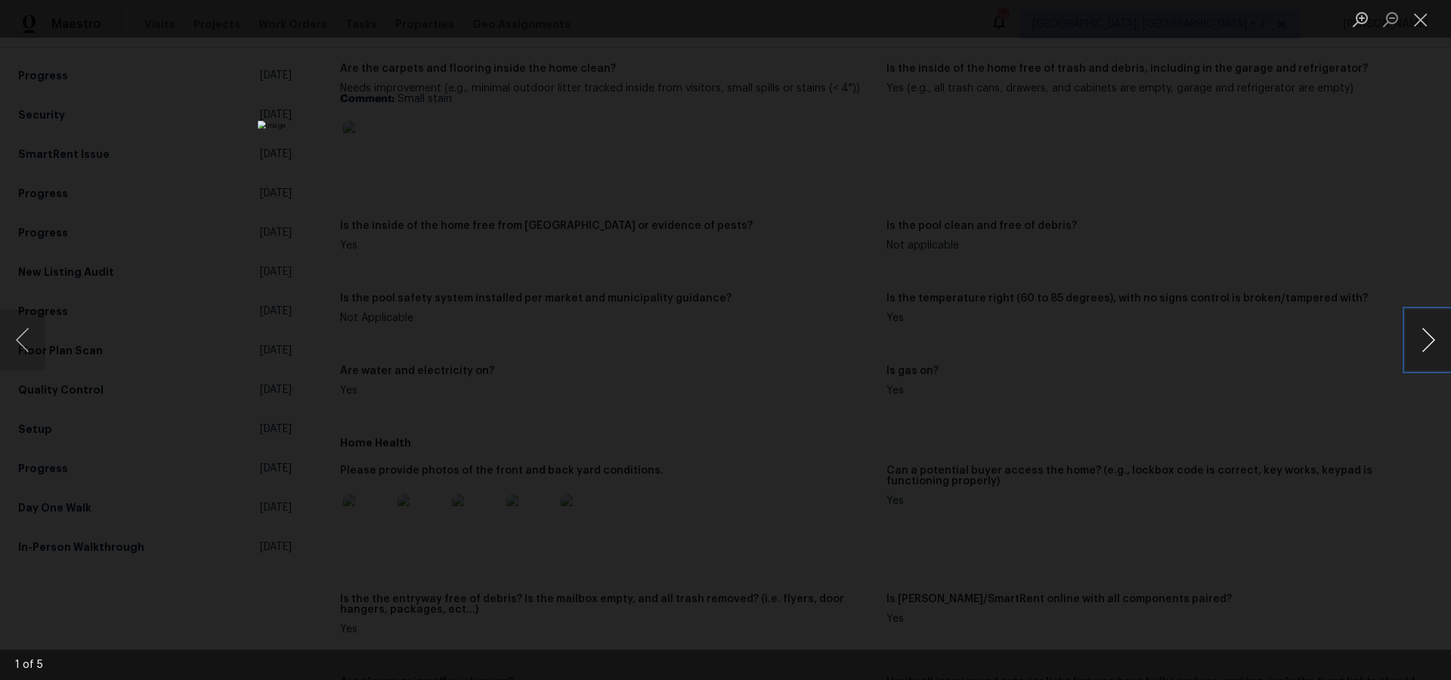
click at [1416, 346] on button "Next image" at bounding box center [1427, 340] width 45 height 60
